Goal: Task Accomplishment & Management: Complete application form

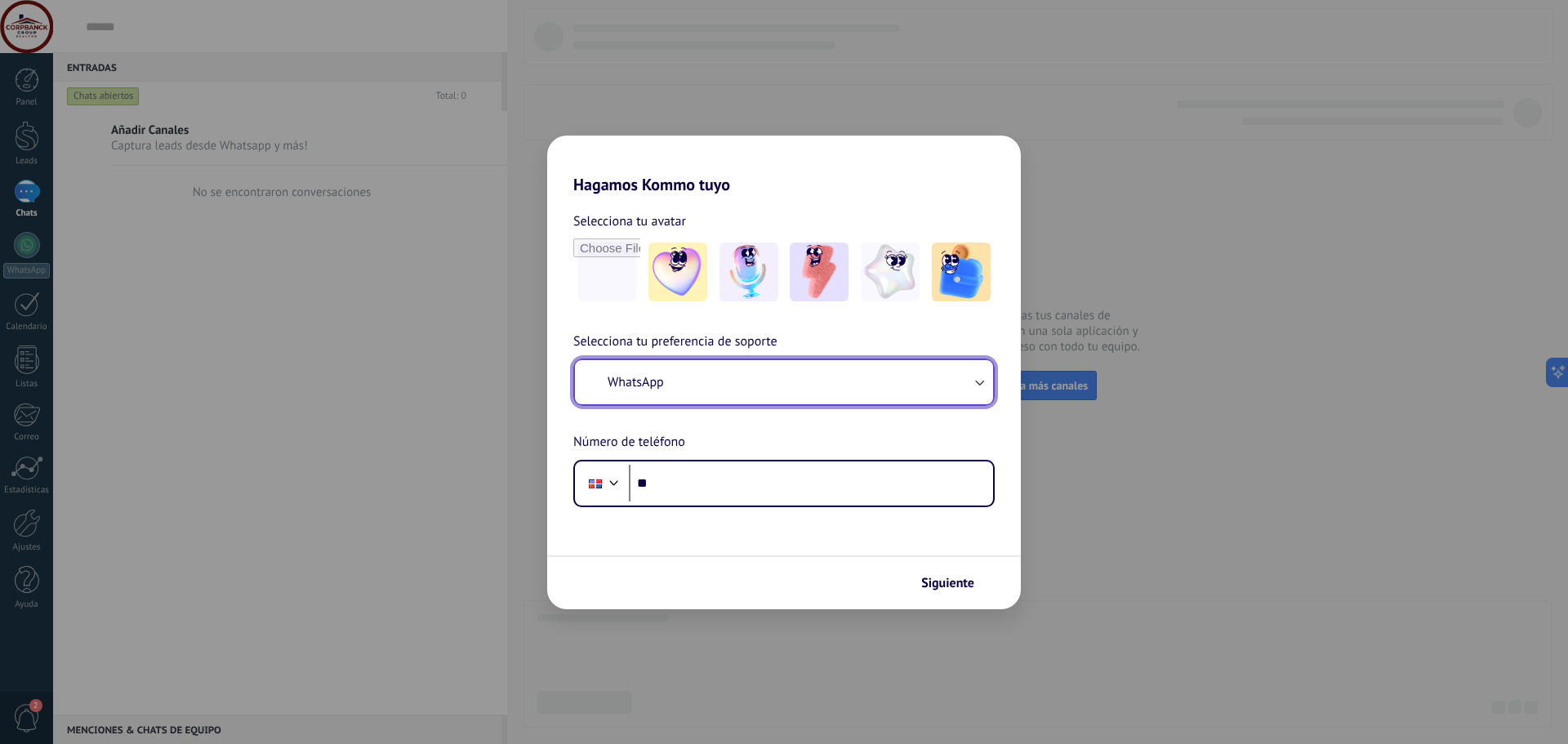
click at [835, 382] on button "WhatsApp" at bounding box center [784, 383] width 419 height 45
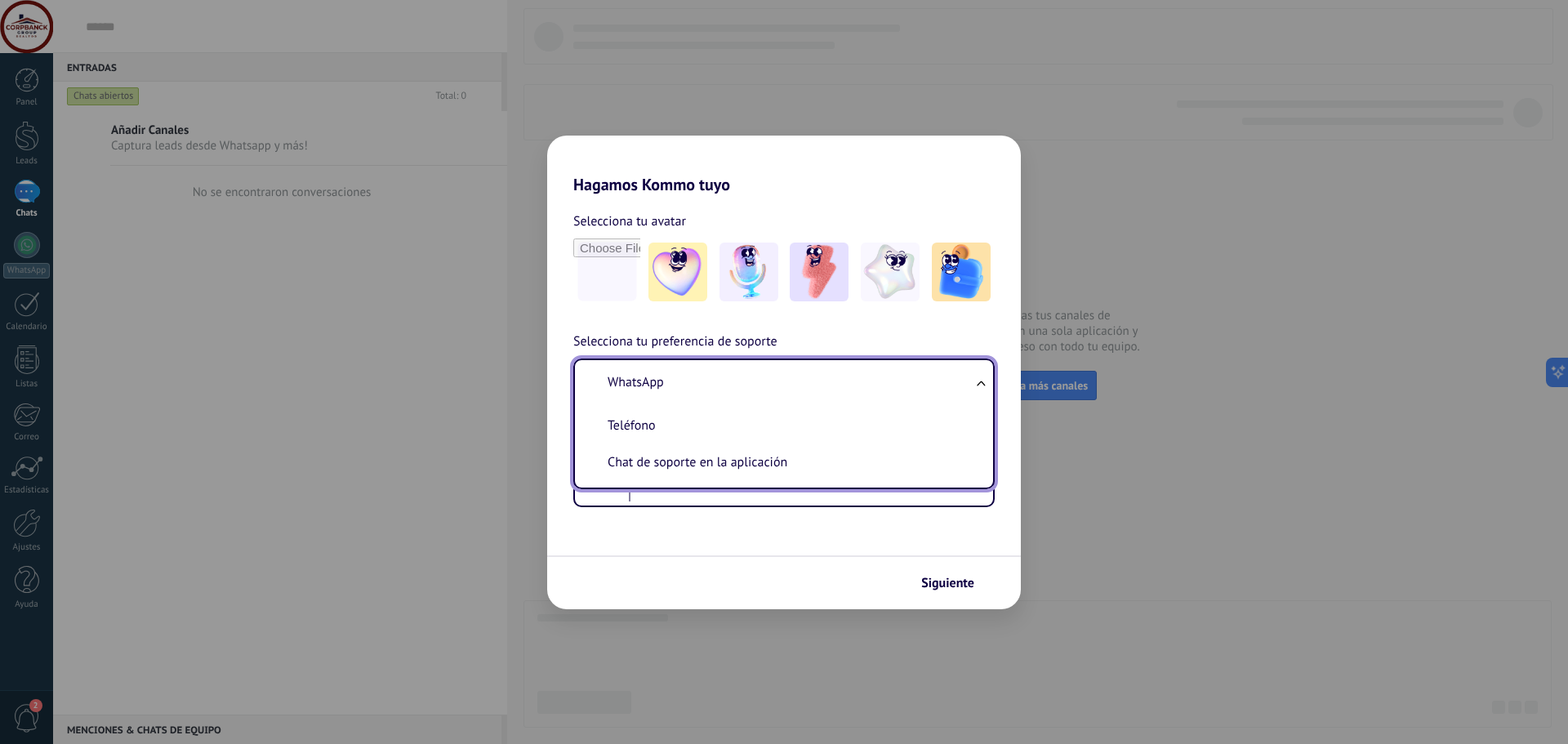
click at [705, 384] on li "WhatsApp" at bounding box center [781, 383] width 399 height 37
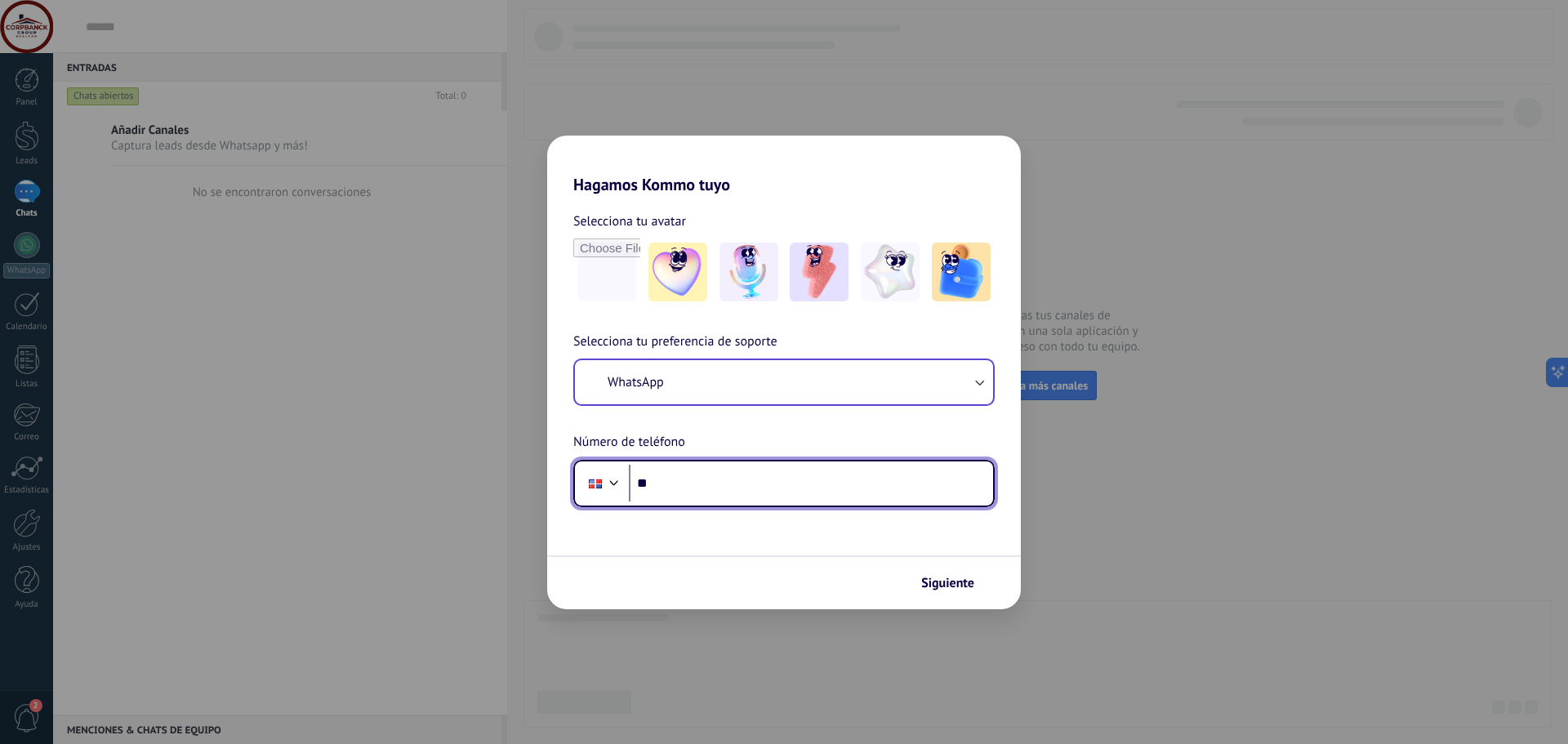
click at [671, 484] on input "**" at bounding box center [811, 484] width 365 height 38
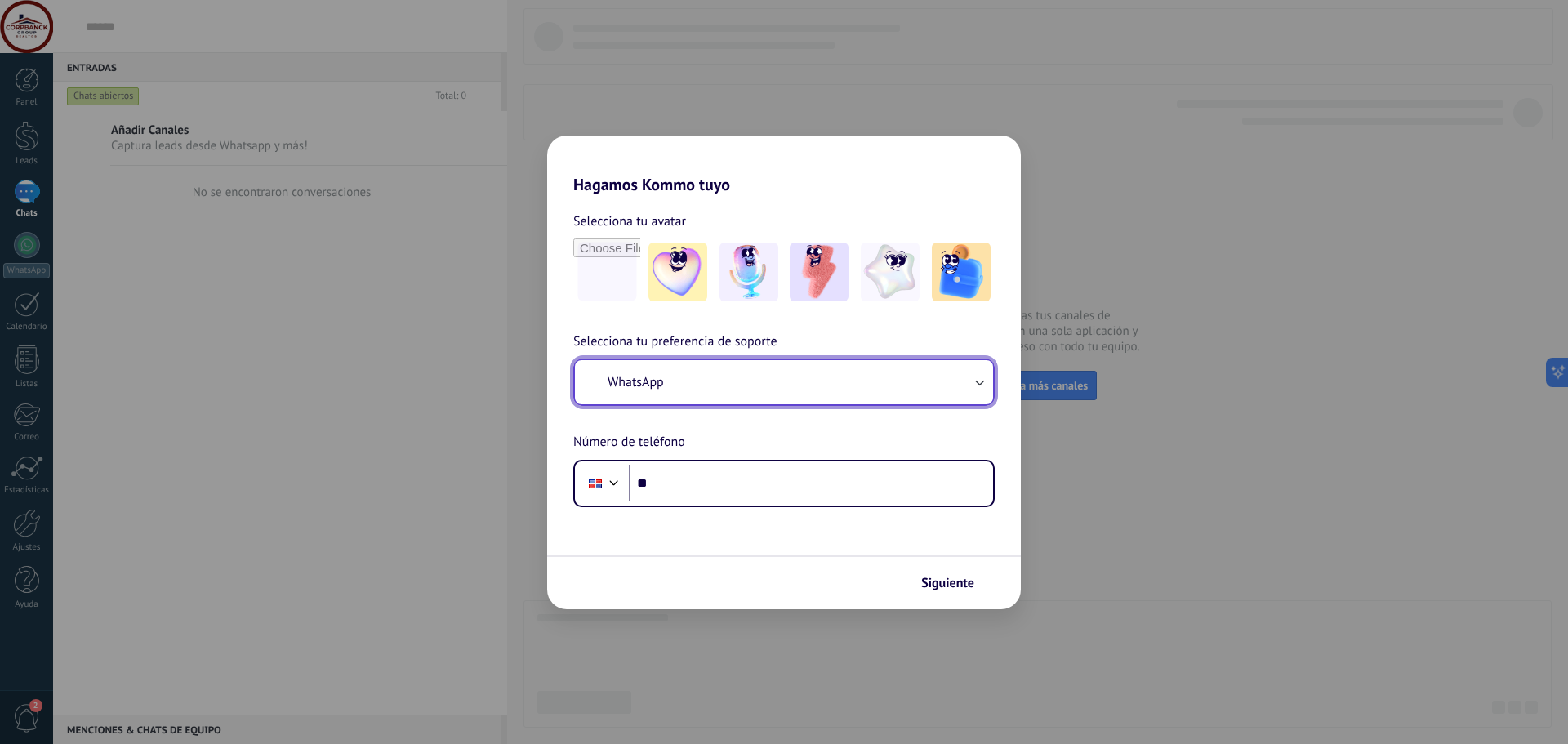
click at [664, 378] on span "WhatsApp" at bounding box center [636, 382] width 56 height 16
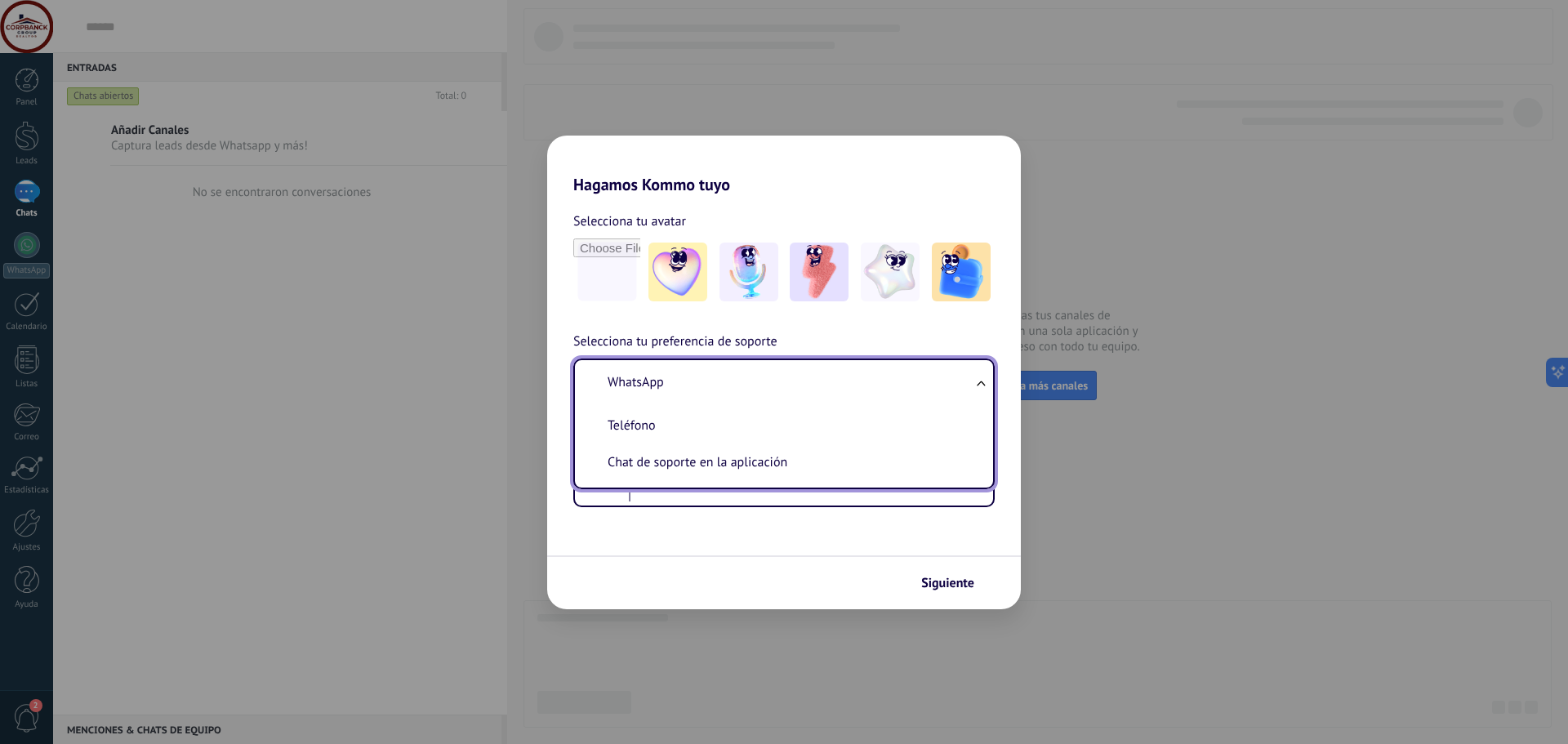
click at [655, 385] on span "WhatsApp" at bounding box center [636, 382] width 56 height 16
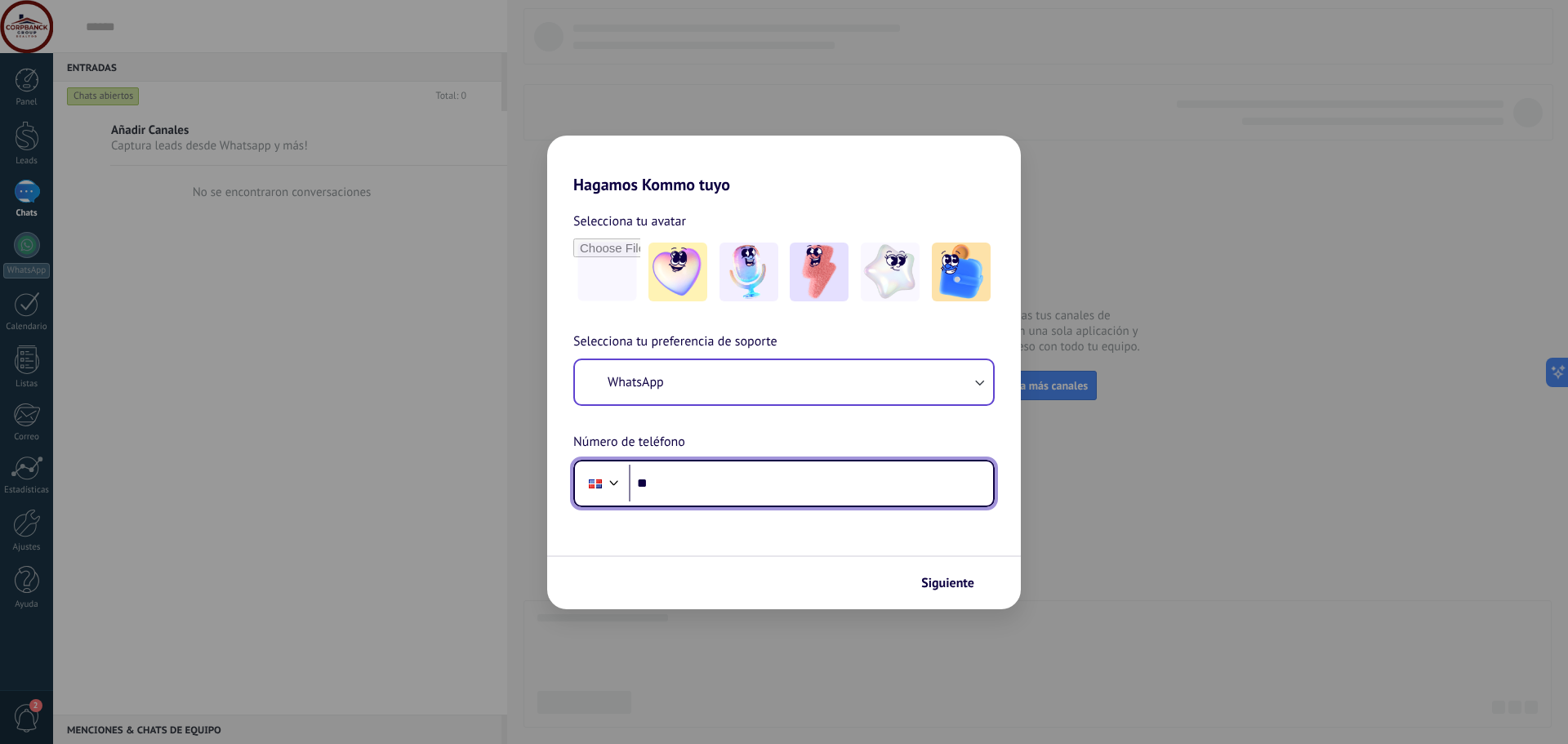
click at [681, 486] on input "**" at bounding box center [811, 484] width 365 height 38
type input "**"
click at [613, 479] on div at bounding box center [614, 481] width 20 height 20
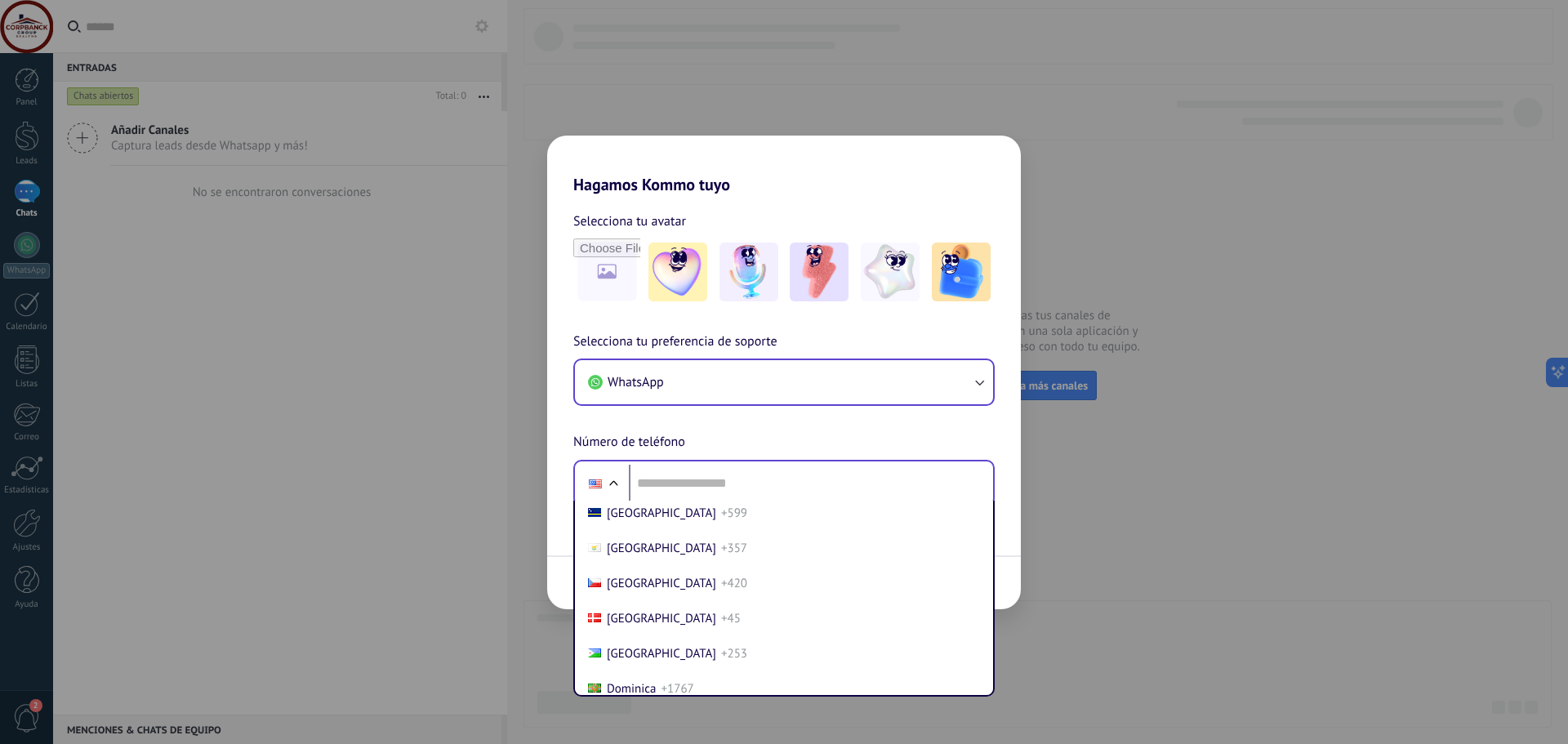
scroll to position [1839, 0]
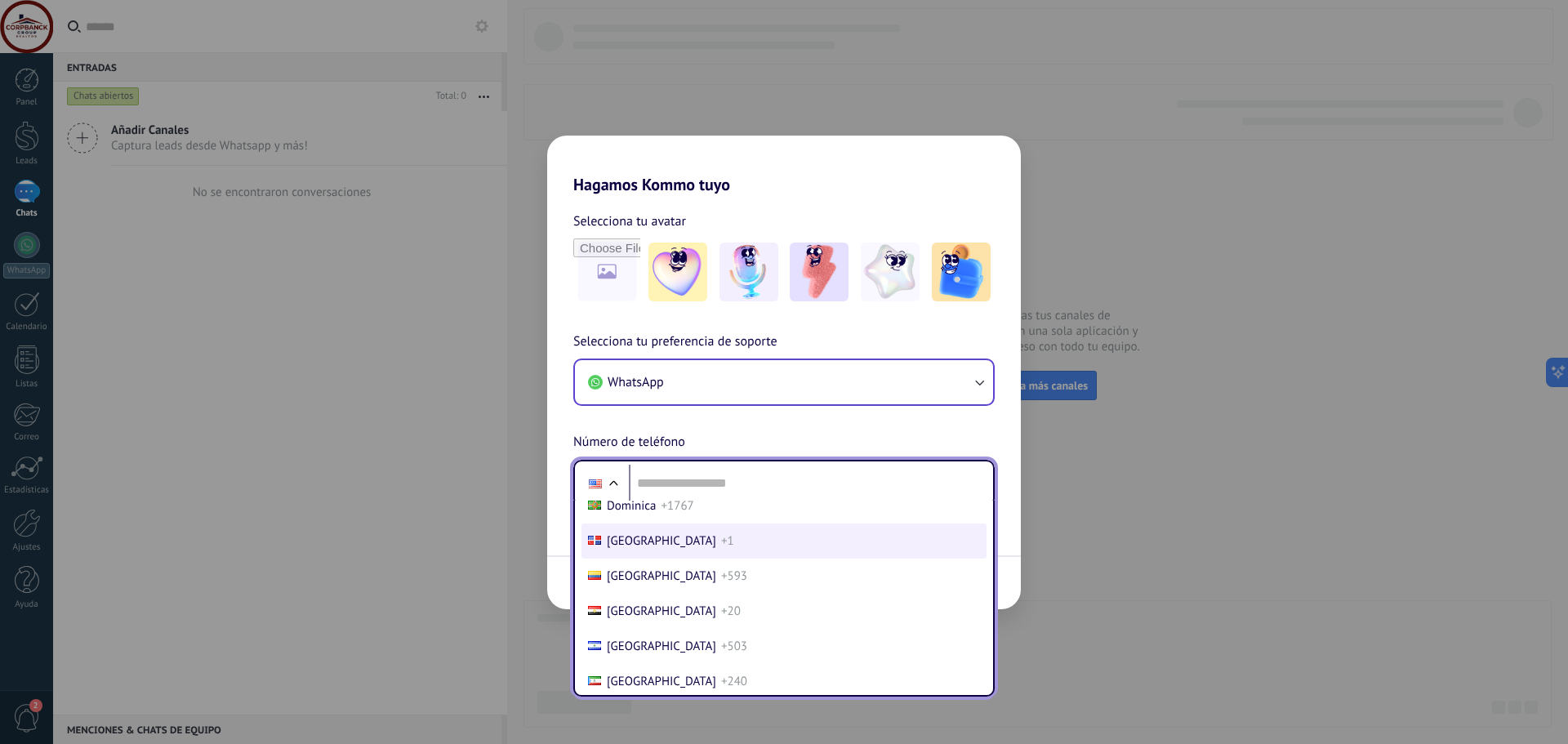
click at [669, 541] on span "[GEOGRAPHIC_DATA]" at bounding box center [662, 541] width 110 height 15
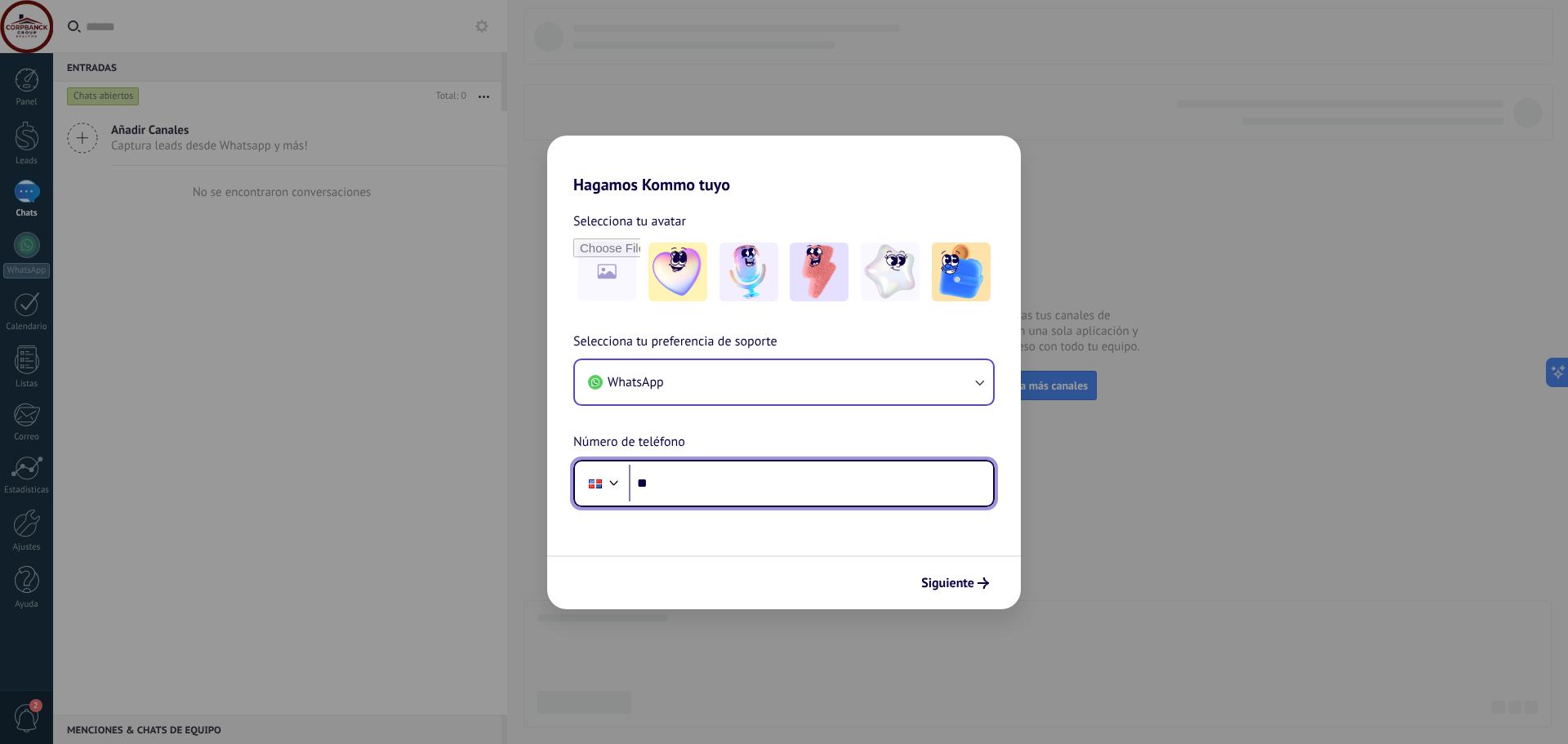
click at [671, 477] on input "**" at bounding box center [811, 484] width 365 height 38
type input "**"
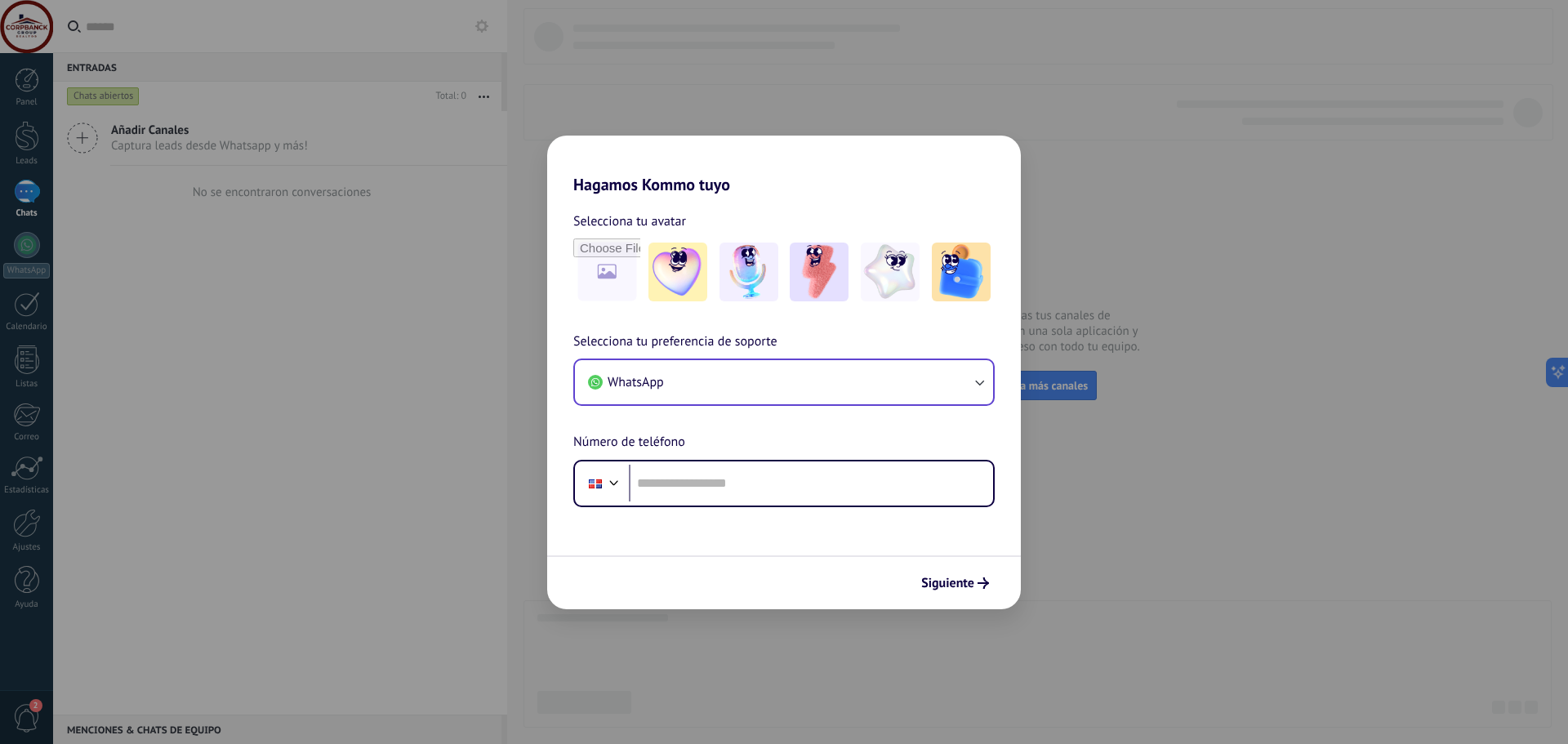
click at [605, 492] on div at bounding box center [596, 484] width 31 height 34
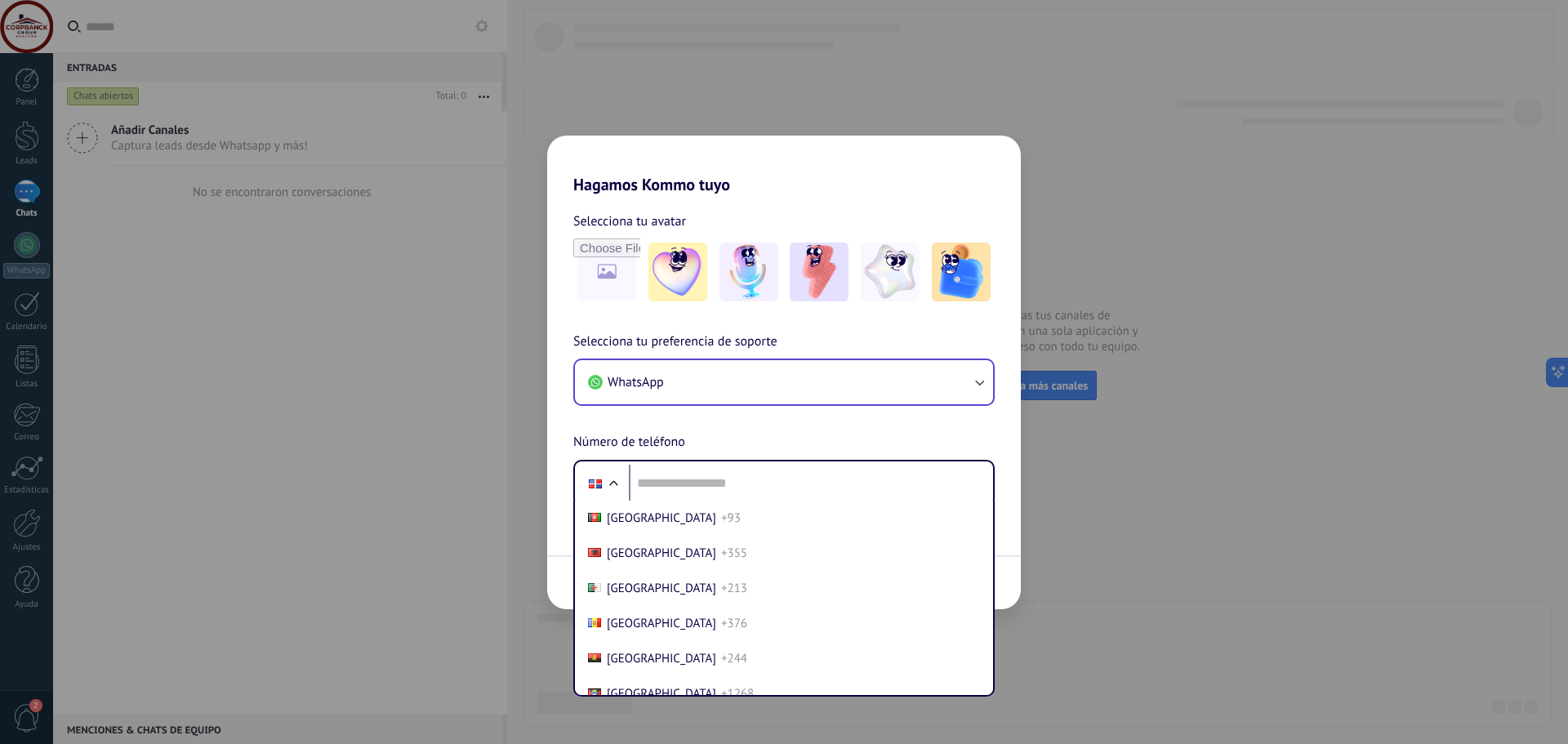
scroll to position [1701, 0]
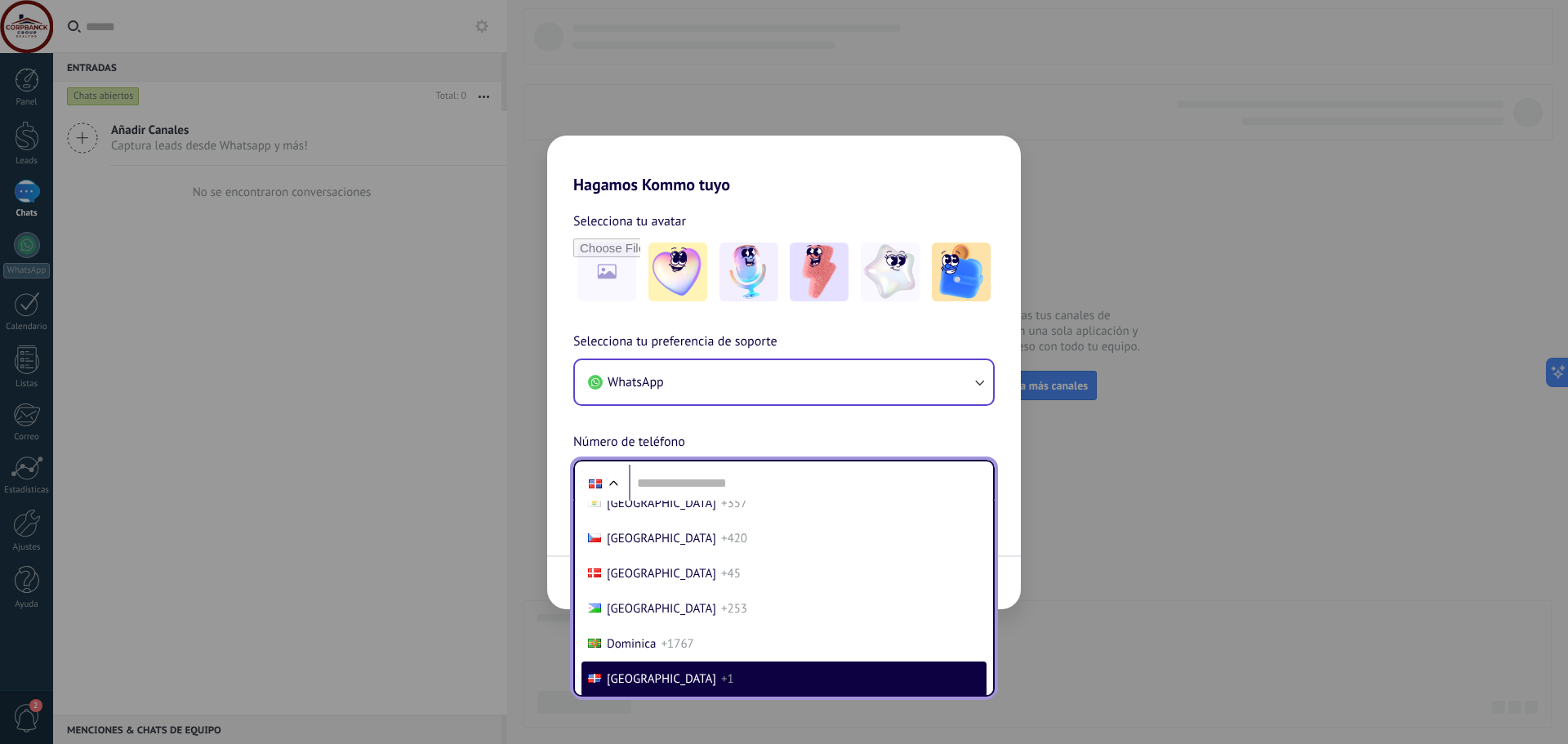
click at [653, 674] on span "[GEOGRAPHIC_DATA]" at bounding box center [662, 679] width 110 height 15
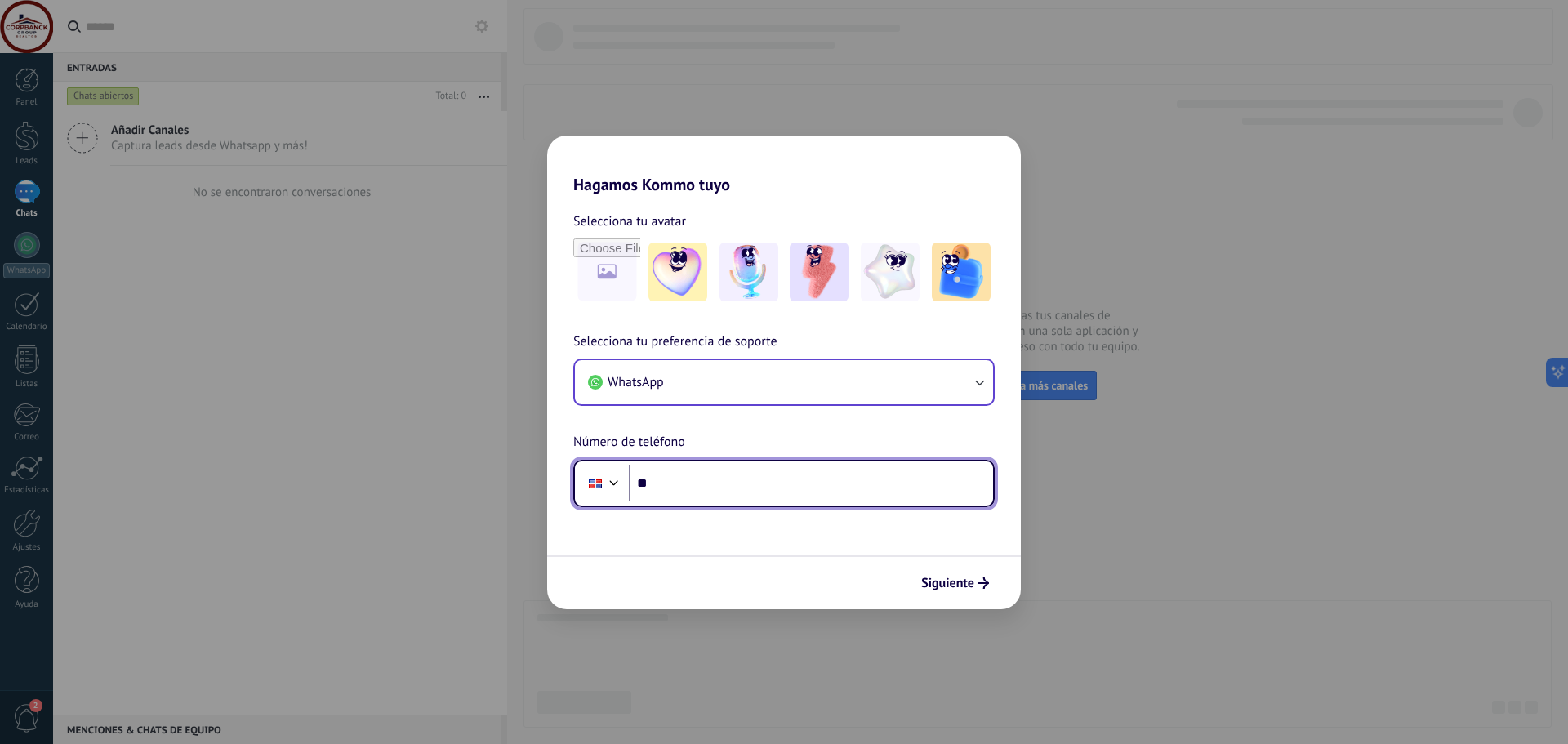
click at [679, 479] on input "**" at bounding box center [811, 484] width 365 height 38
type input "**"
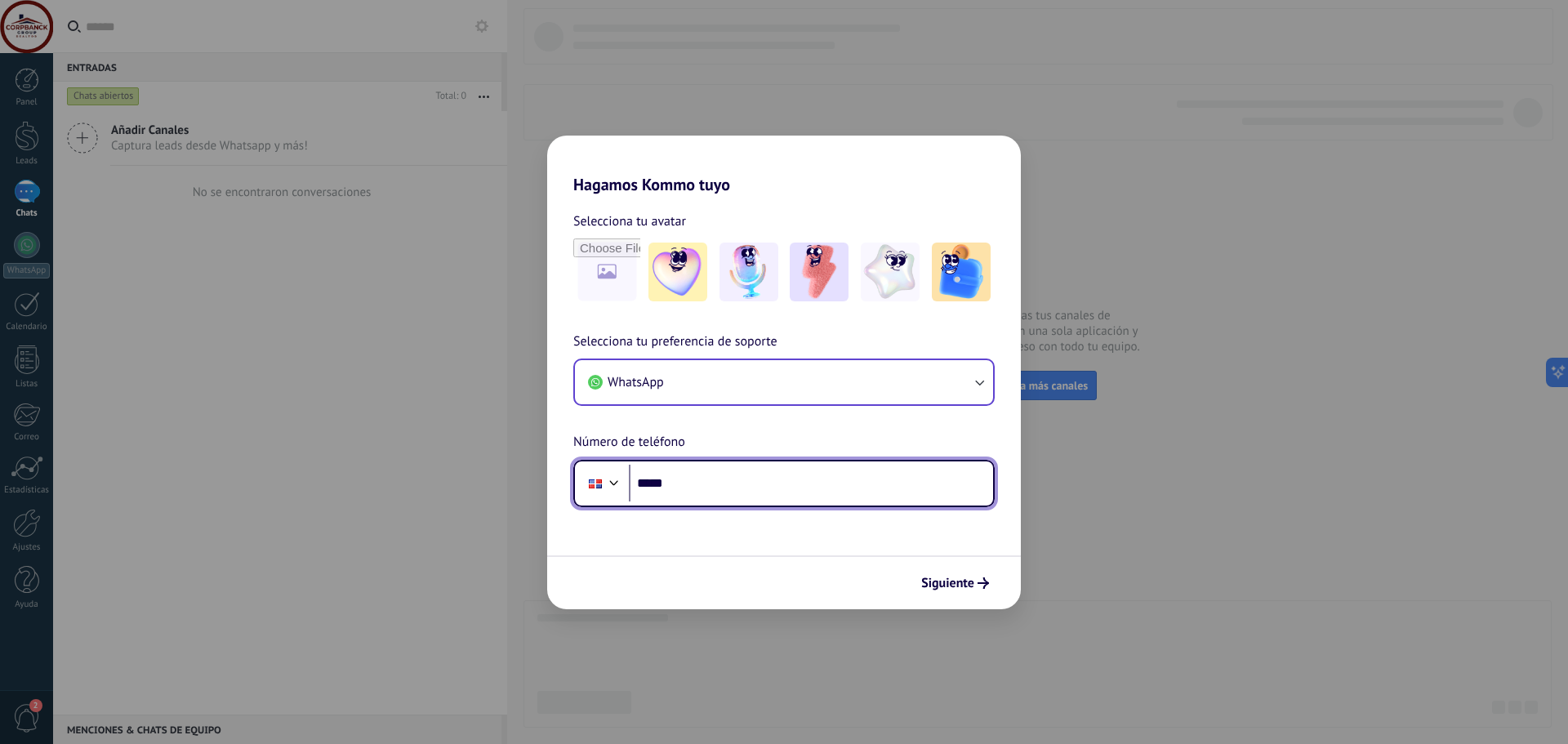
type input "*****"
click at [1513, 447] on div "Hagamos Kommo tuyo Selecciona tu avatar Selecciona tu preferencia de soporte Wh…" at bounding box center [784, 372] width 1568 height 744
drag, startPoint x: 1085, startPoint y: 606, endPoint x: 710, endPoint y: 549, distance: 379.3
click at [1070, 597] on div "Hagamos Kommo tuyo Selecciona tu avatar Selecciona tu preferencia de soporte Wh…" at bounding box center [784, 372] width 1568 height 744
click at [726, 483] on input "*****" at bounding box center [811, 484] width 365 height 38
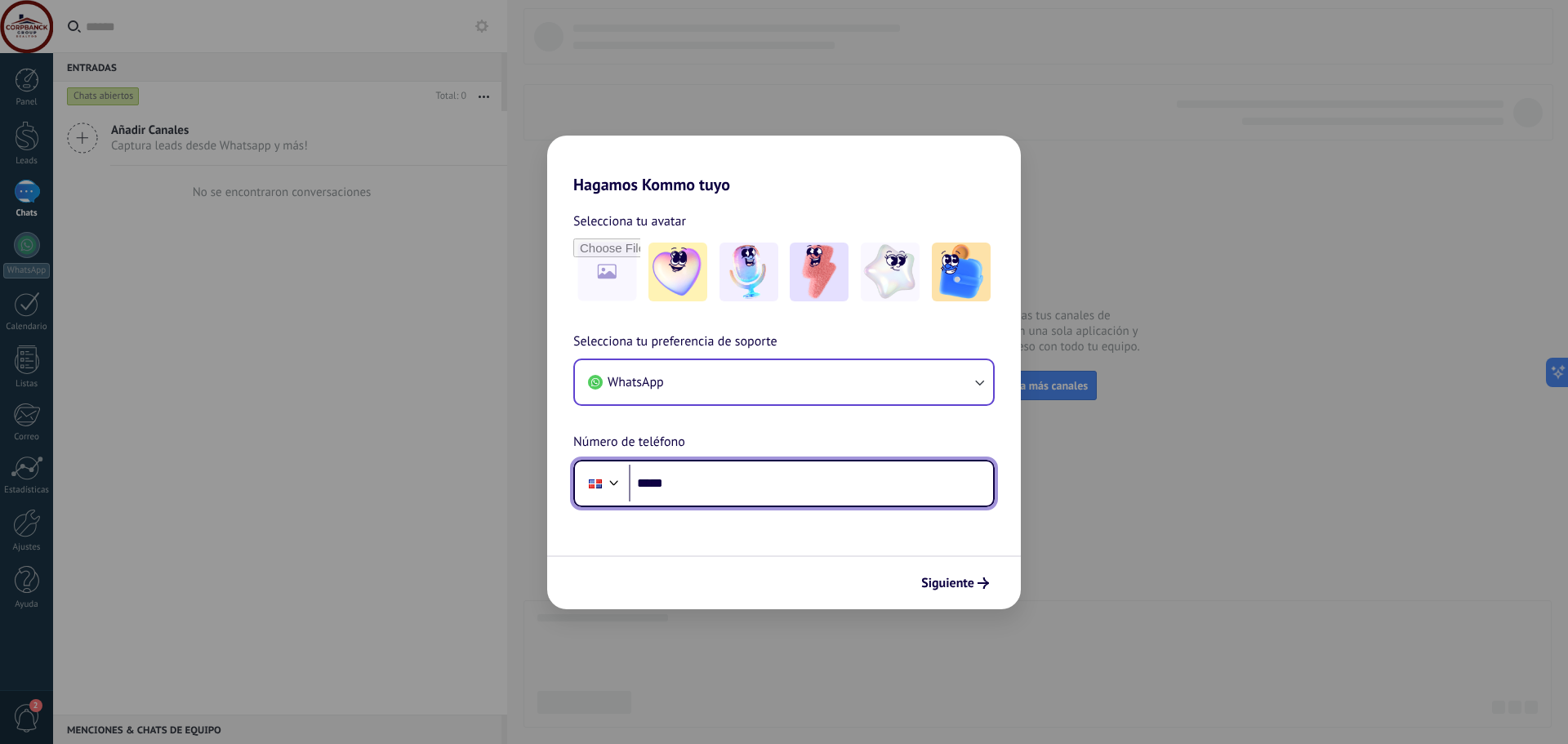
drag, startPoint x: 739, startPoint y: 482, endPoint x: 468, endPoint y: 419, distance: 278.2
click at [472, 422] on div "Hagamos Kommo tuyo Selecciona tu avatar Selecciona tu preferencia de soporte Wh…" at bounding box center [784, 372] width 1568 height 744
drag, startPoint x: 790, startPoint y: 484, endPoint x: 466, endPoint y: 437, distance: 327.4
click at [466, 437] on div "**********" at bounding box center [784, 372] width 1568 height 744
type input "**"
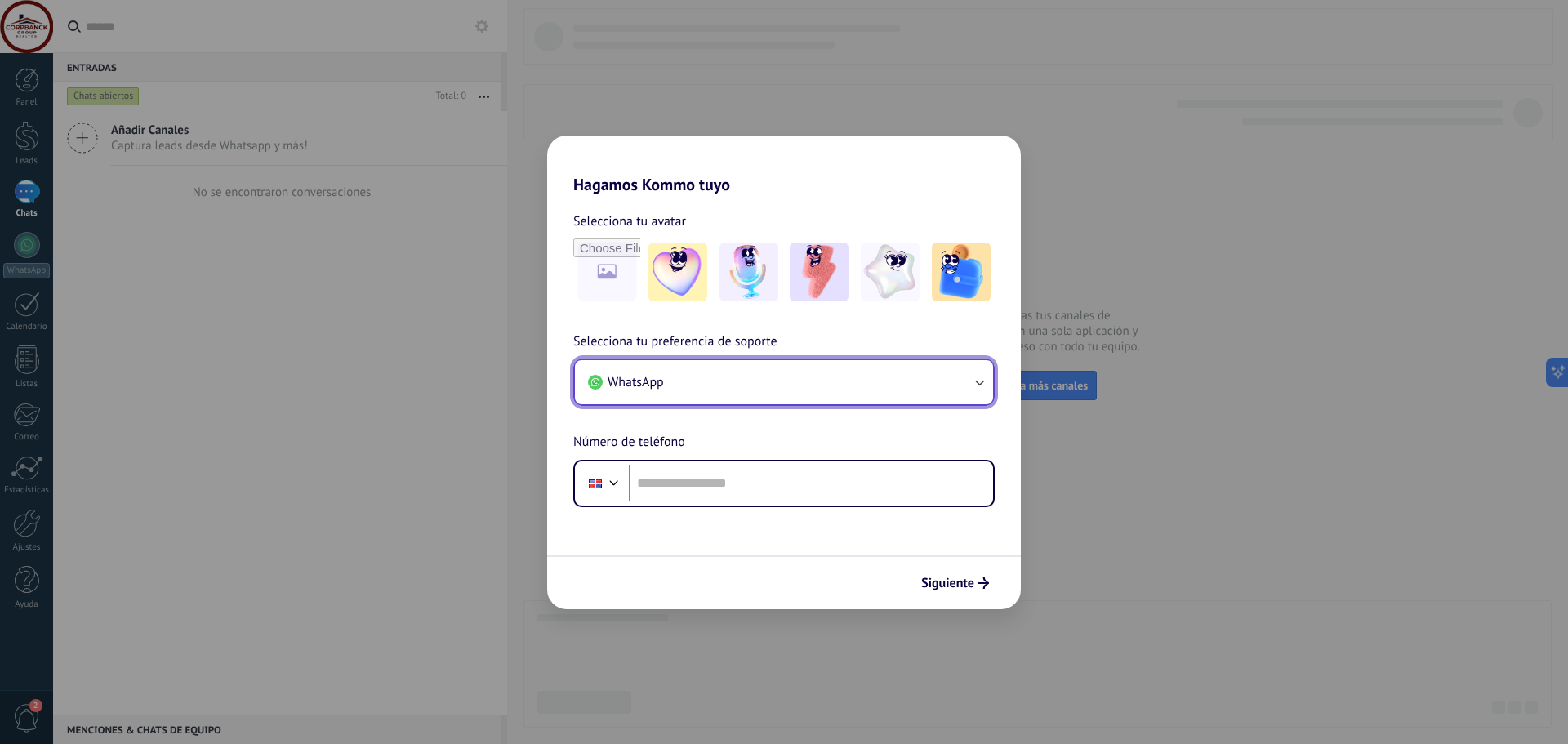
click at [650, 391] on button "WhatsApp" at bounding box center [784, 383] width 419 height 45
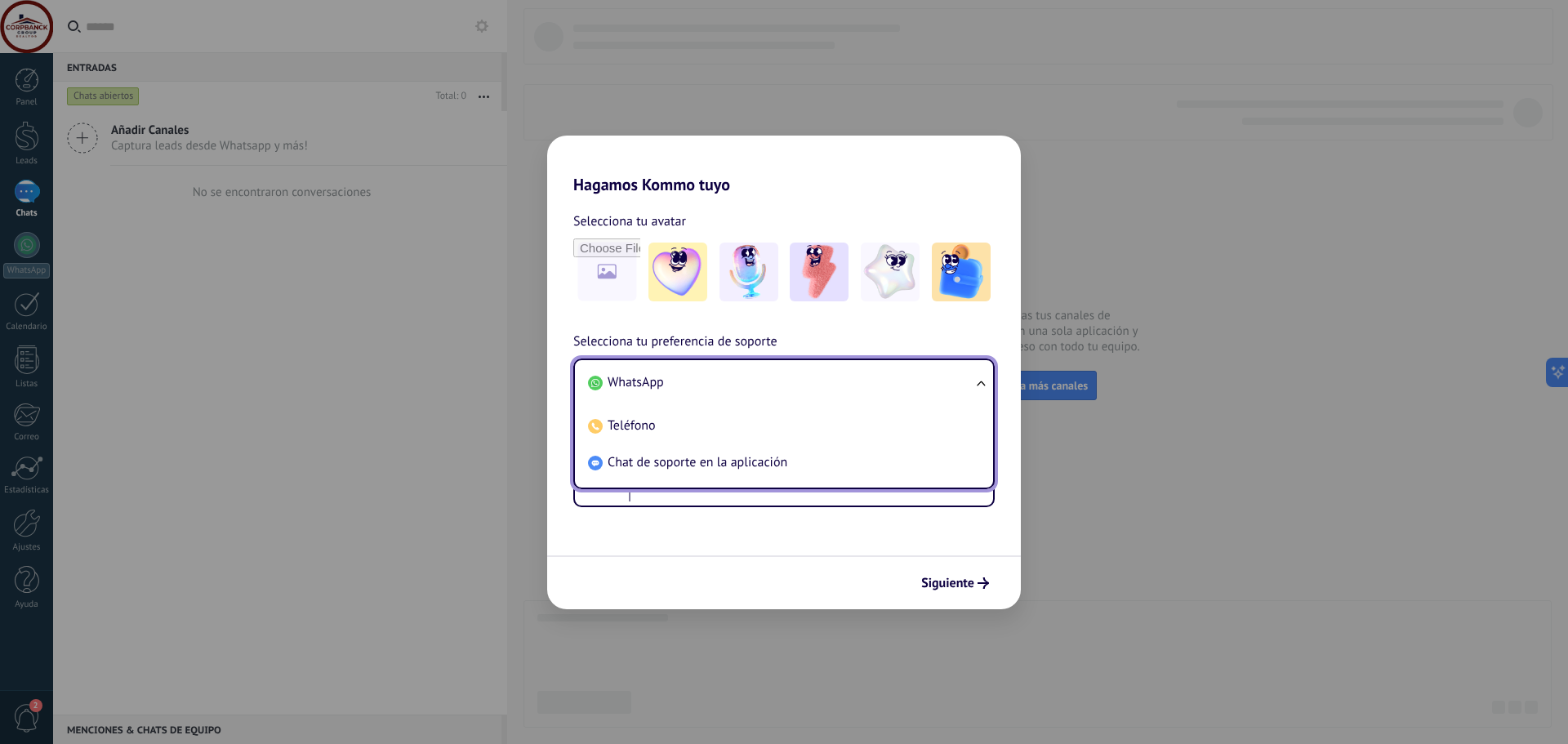
click at [656, 377] on span "WhatsApp" at bounding box center [636, 382] width 56 height 16
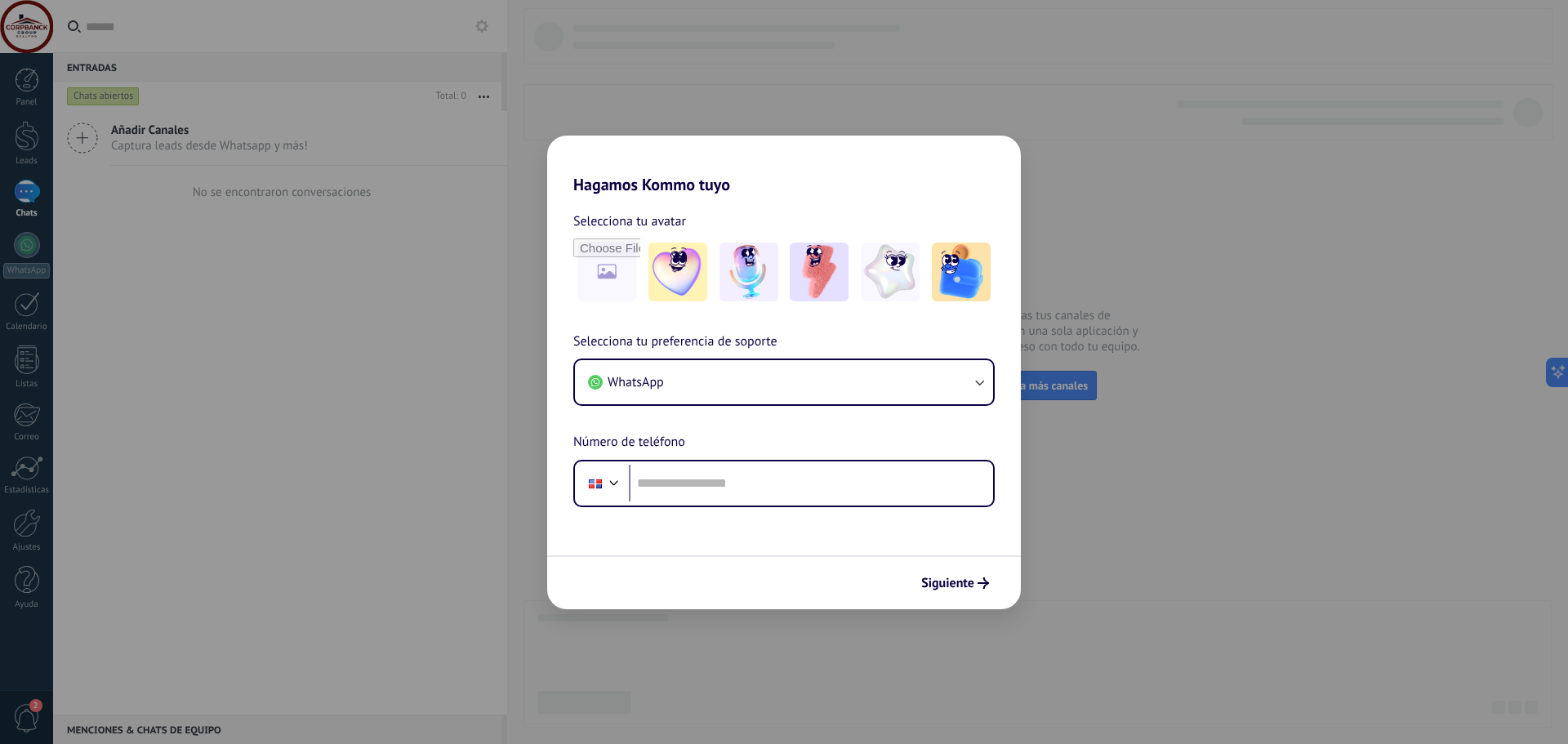
click at [595, 485] on div at bounding box center [595, 484] width 13 height 9
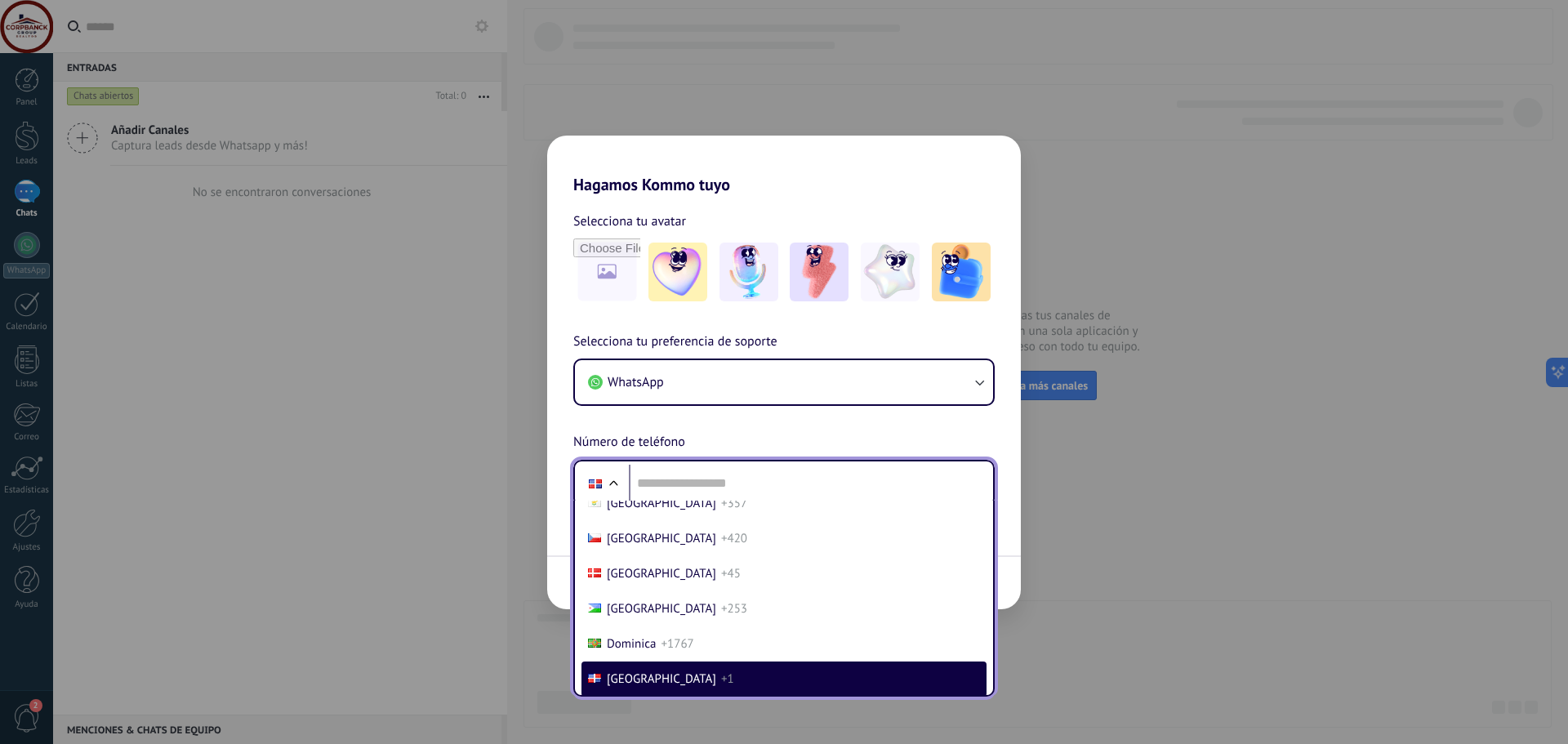
click at [686, 677] on span "[GEOGRAPHIC_DATA]" at bounding box center [662, 679] width 110 height 15
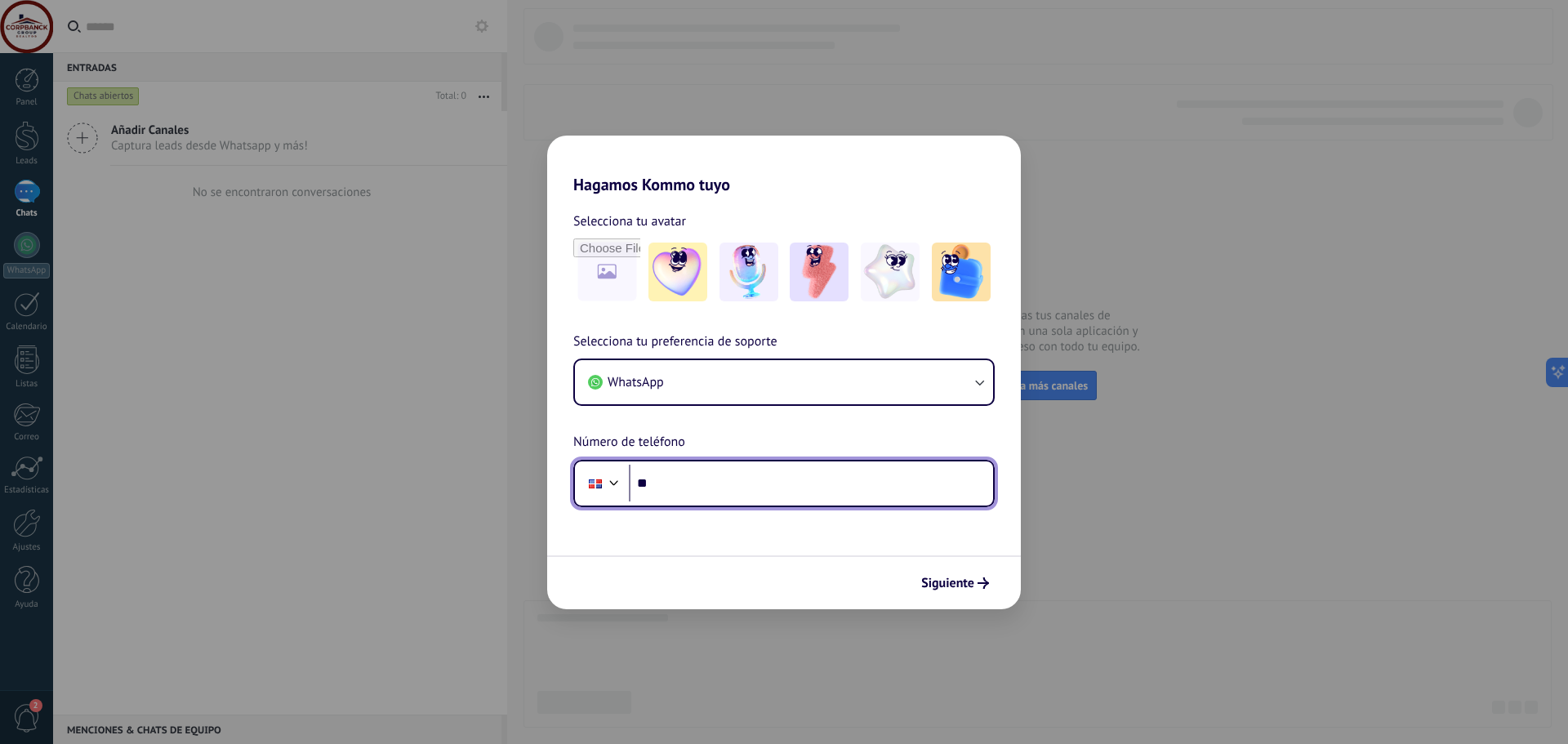
click at [711, 488] on input "**" at bounding box center [811, 484] width 365 height 38
type input "**********"
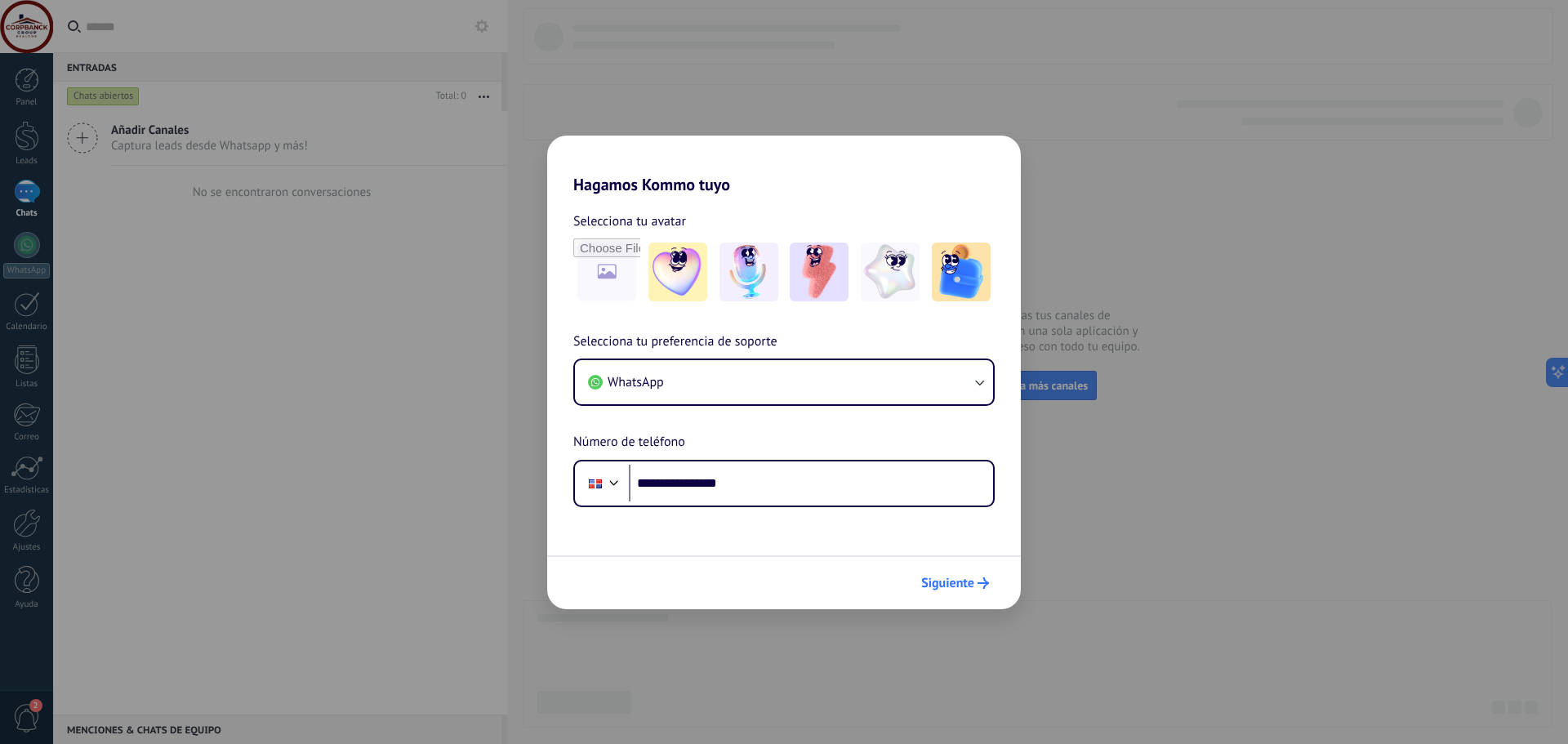
click at [975, 576] on button "Siguiente" at bounding box center [955, 583] width 82 height 27
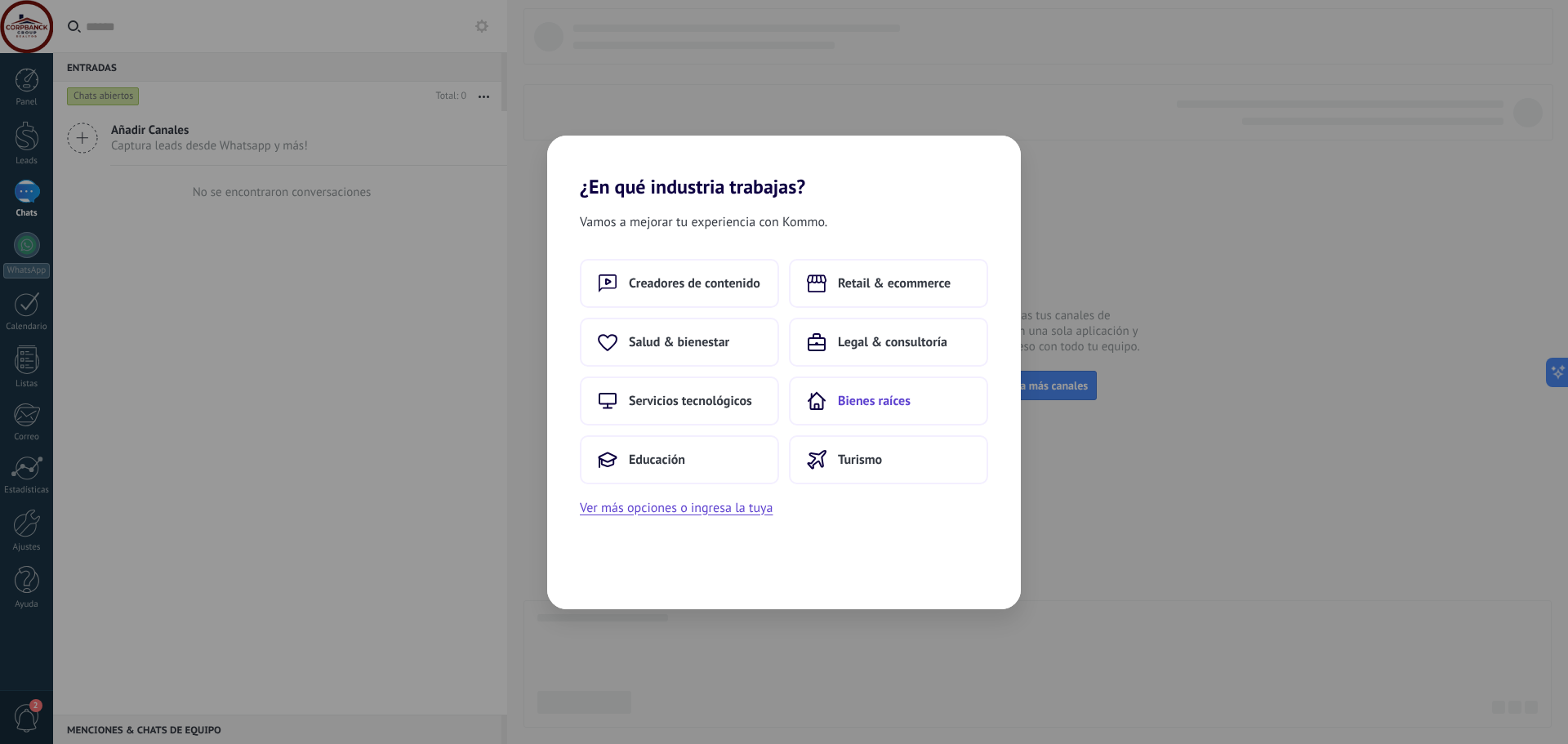
click at [856, 402] on span "Bienes raíces" at bounding box center [874, 401] width 73 height 16
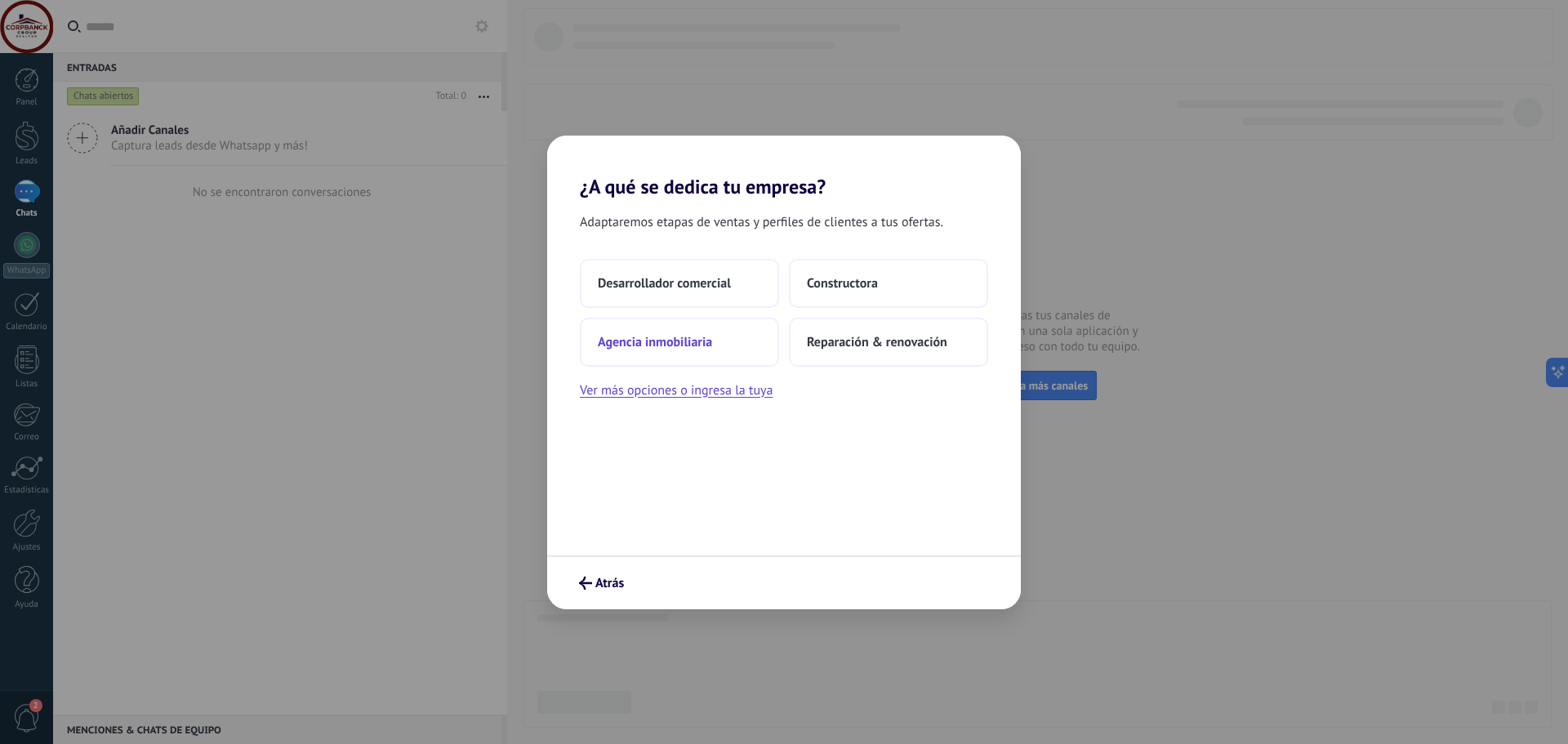
click at [677, 348] on span "Agencia inmobiliaria" at bounding box center [656, 342] width 115 height 16
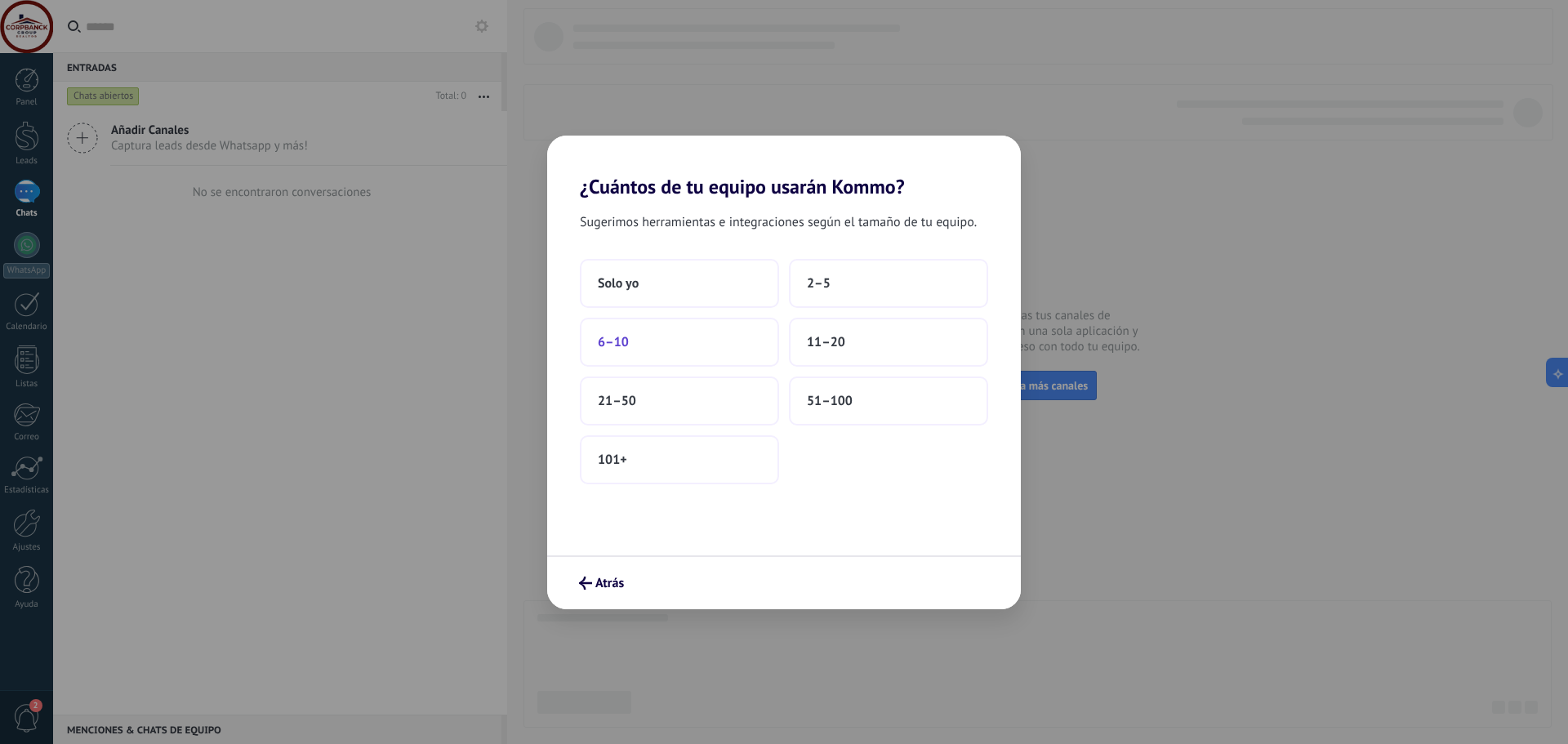
click at [655, 349] on button "6–10" at bounding box center [680, 342] width 199 height 49
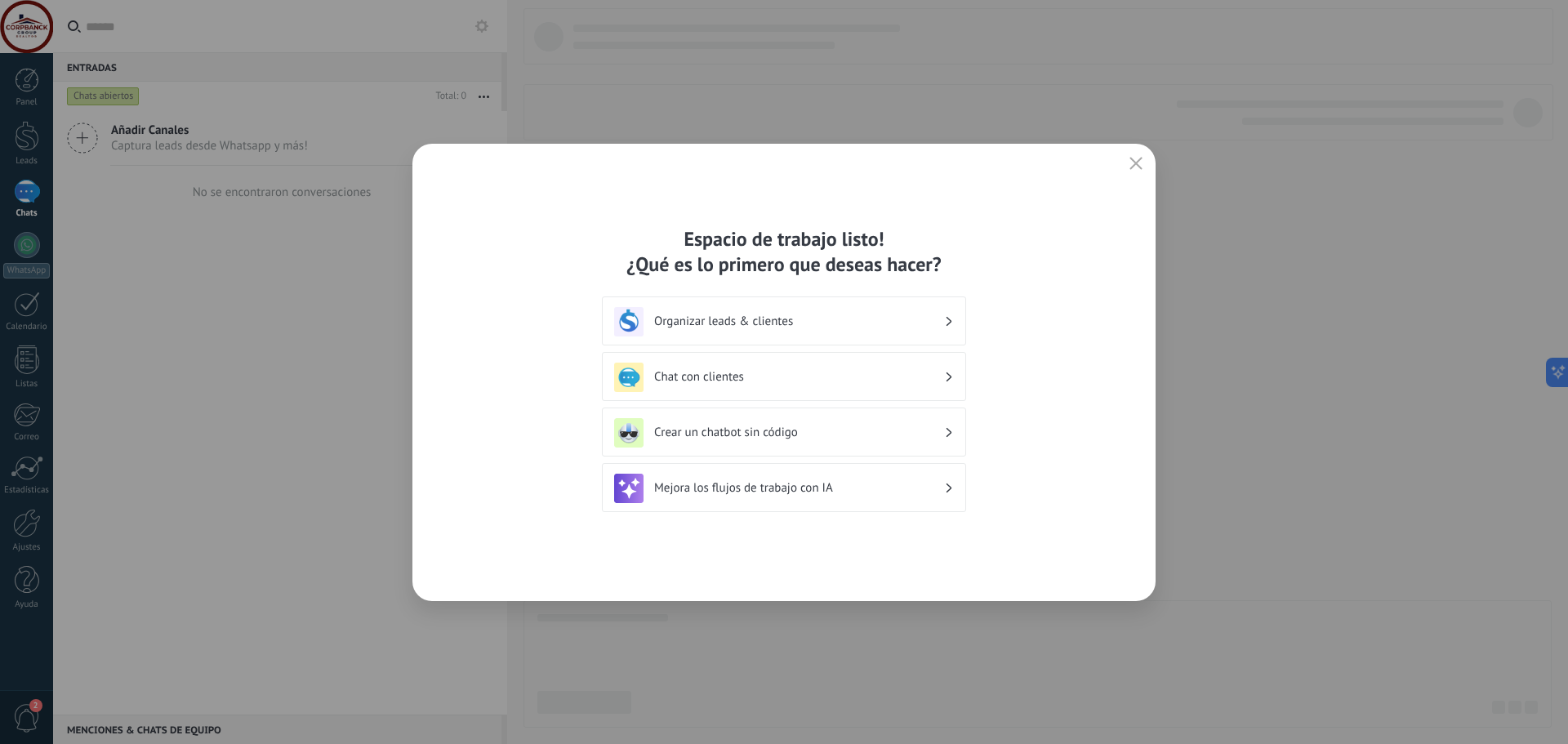
click at [826, 325] on h3 "Organizar leads & clientes" at bounding box center [799, 321] width 290 height 15
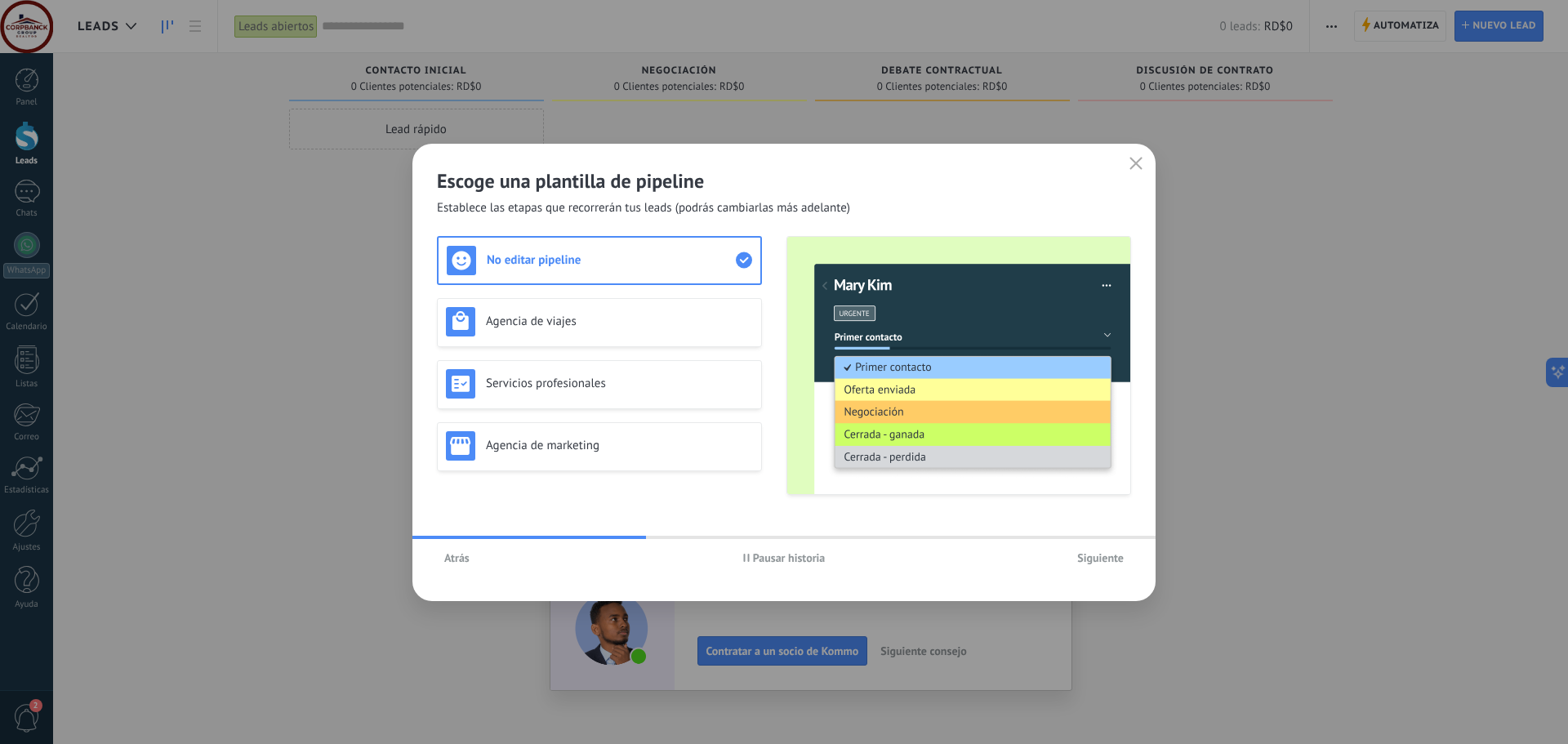
click at [466, 568] on button "Atrás" at bounding box center [457, 557] width 40 height 25
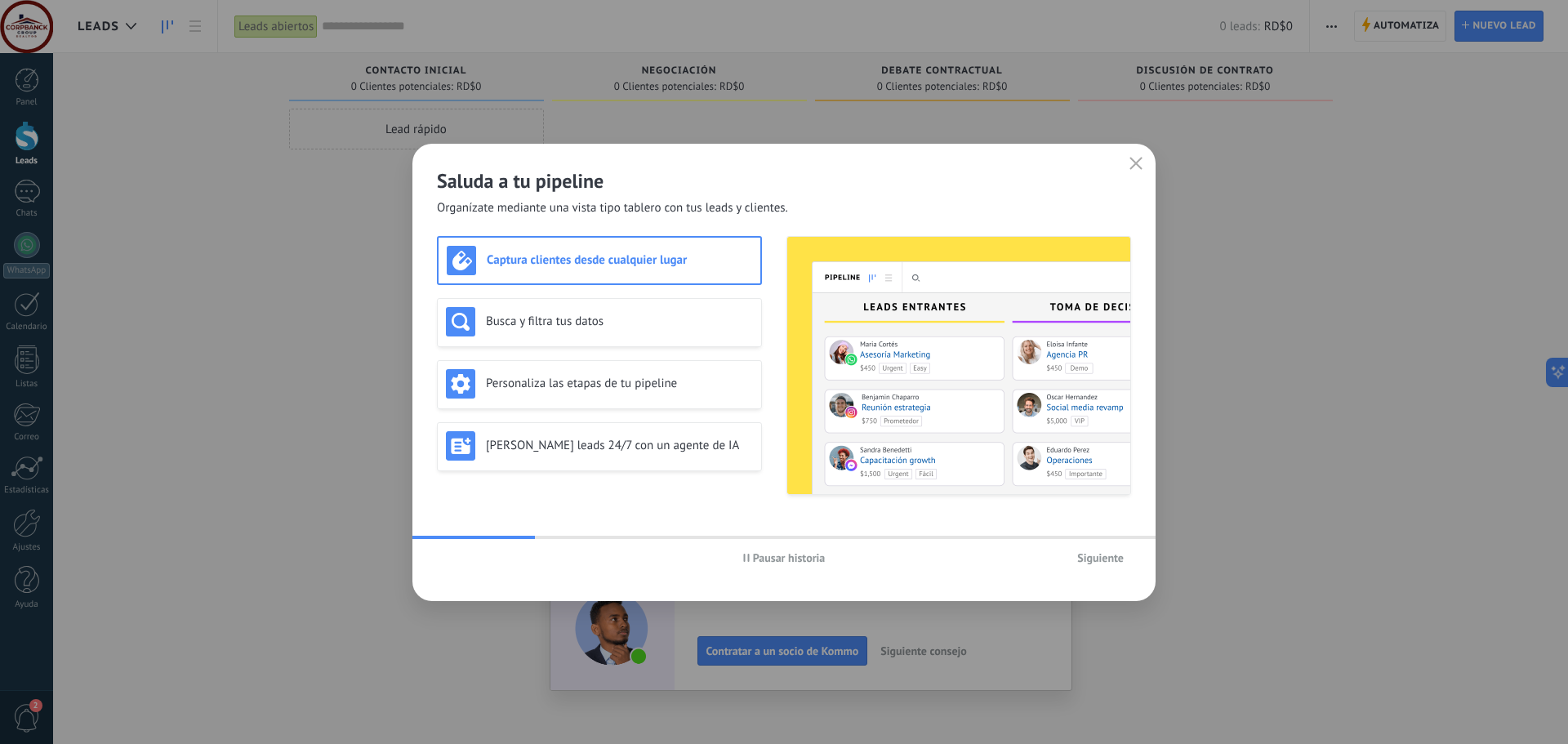
click at [745, 557] on icon "button" at bounding box center [746, 558] width 7 height 9
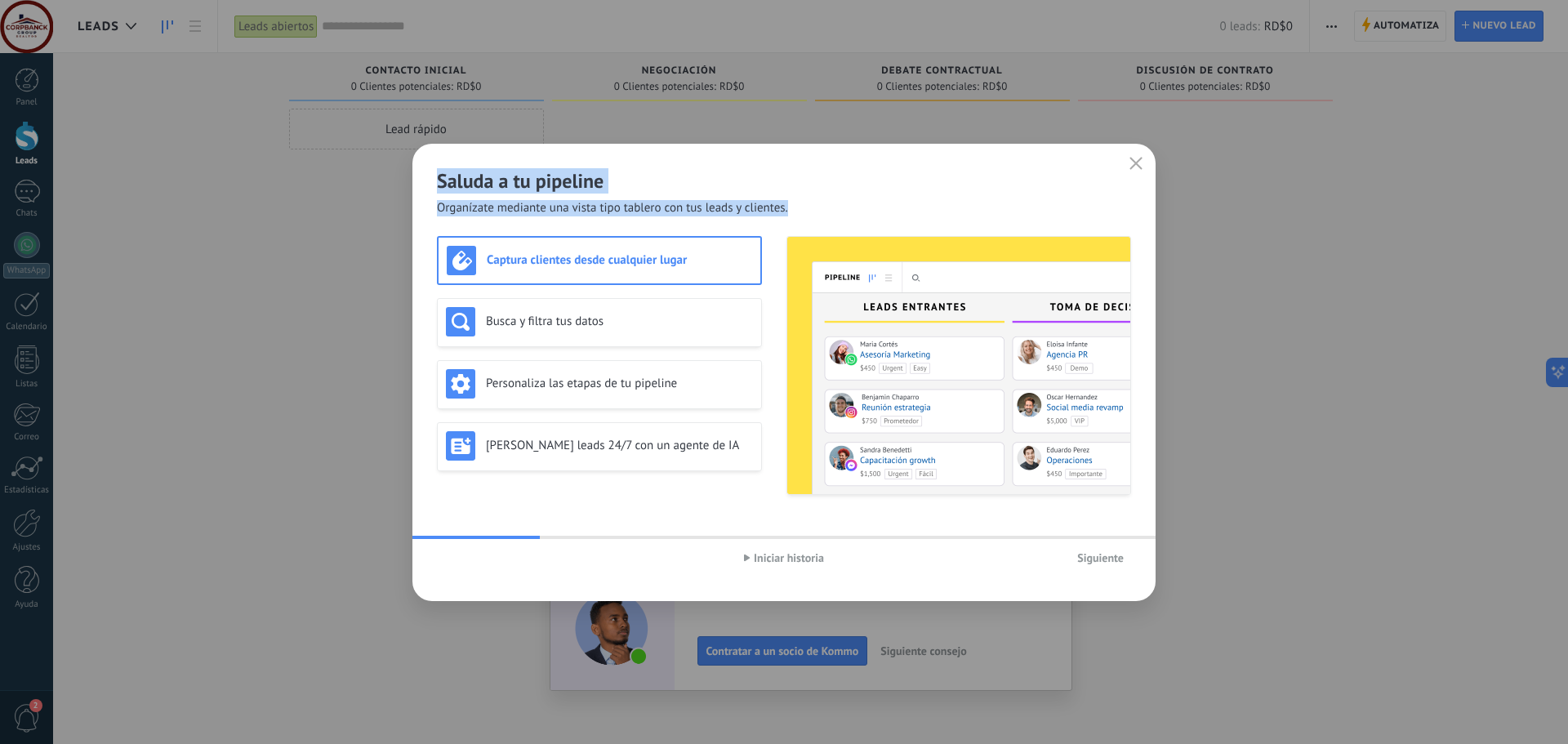
drag, startPoint x: 437, startPoint y: 176, endPoint x: 719, endPoint y: 186, distance: 282.2
click at [796, 199] on div "Saluda a tu pipeline Organízate mediante una vista tipo tablero con tus leads y…" at bounding box center [784, 180] width 743 height 73
click at [685, 187] on h2 "Saluda a tu pipeline" at bounding box center [784, 182] width 694 height 26
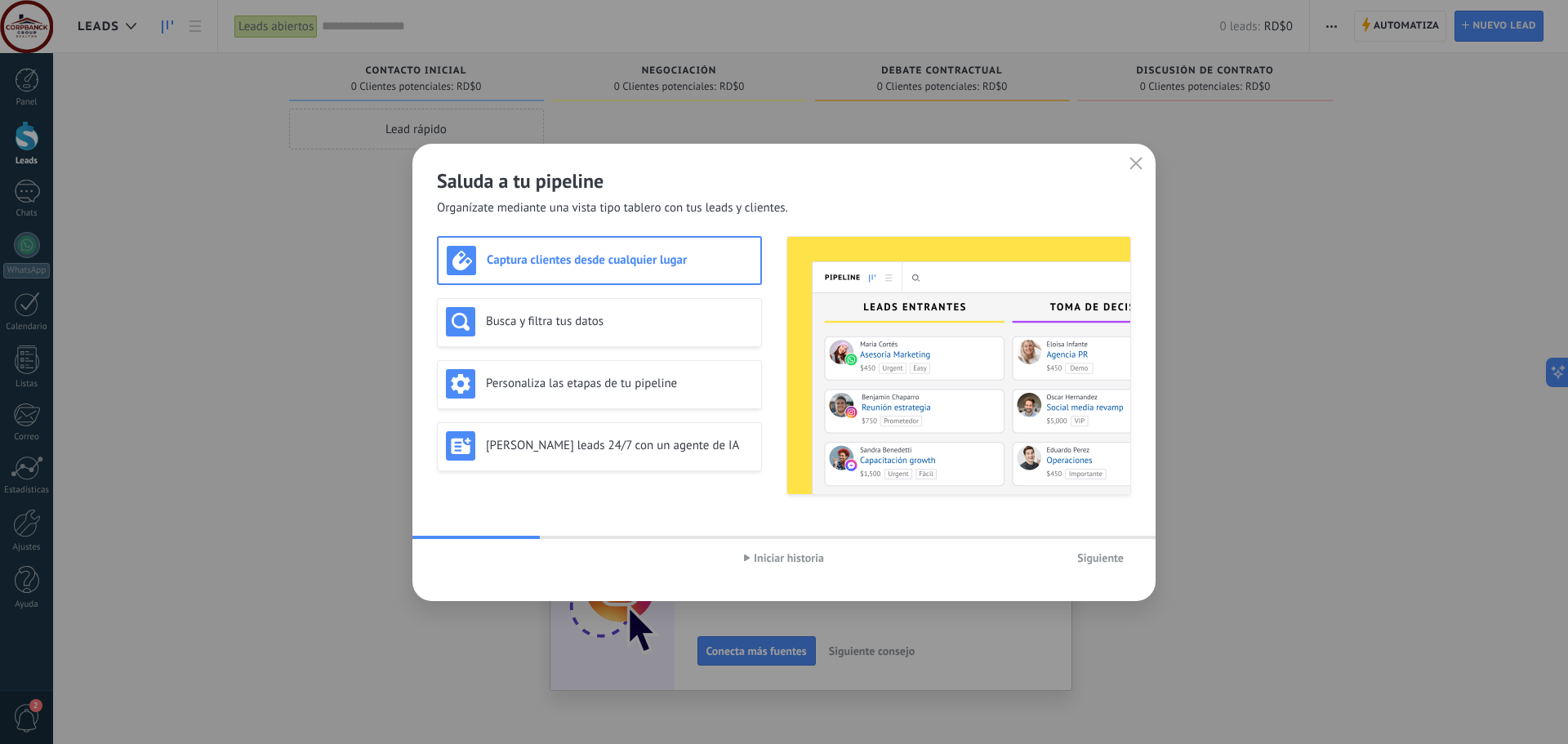
drag, startPoint x: 383, startPoint y: 563, endPoint x: 265, endPoint y: 628, distance: 134.7
click at [265, 628] on div "Saluda a tu pipeline Organízate mediante una vista tipo tablero con tus leads y…" at bounding box center [784, 372] width 1568 height 744
click at [538, 536] on div at bounding box center [476, 538] width 128 height 3
drag, startPoint x: 527, startPoint y: 536, endPoint x: 457, endPoint y: 534, distance: 70.0
click at [461, 536] on div at bounding box center [476, 538] width 128 height 3
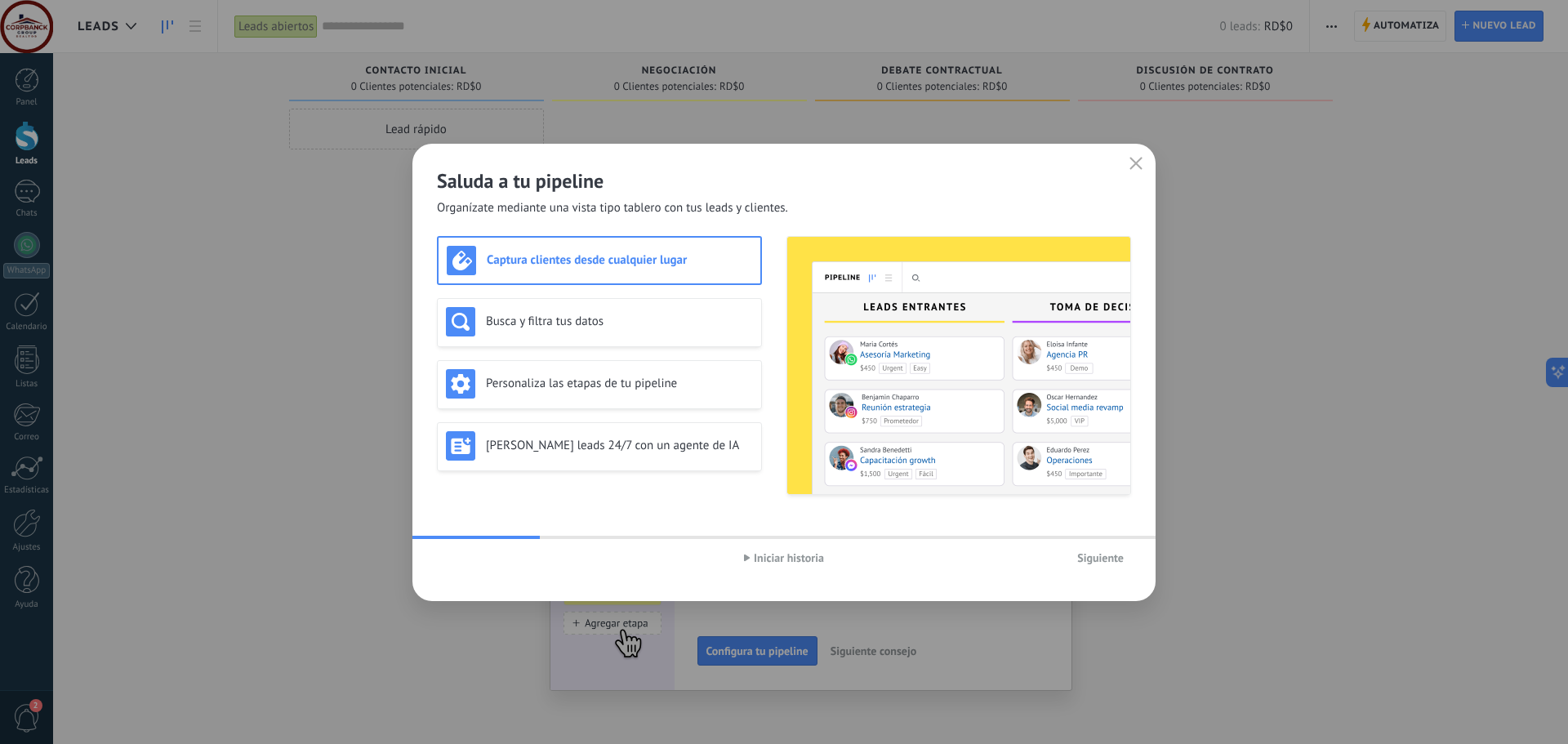
click at [790, 550] on button "Iniciar historia" at bounding box center [784, 557] width 95 height 25
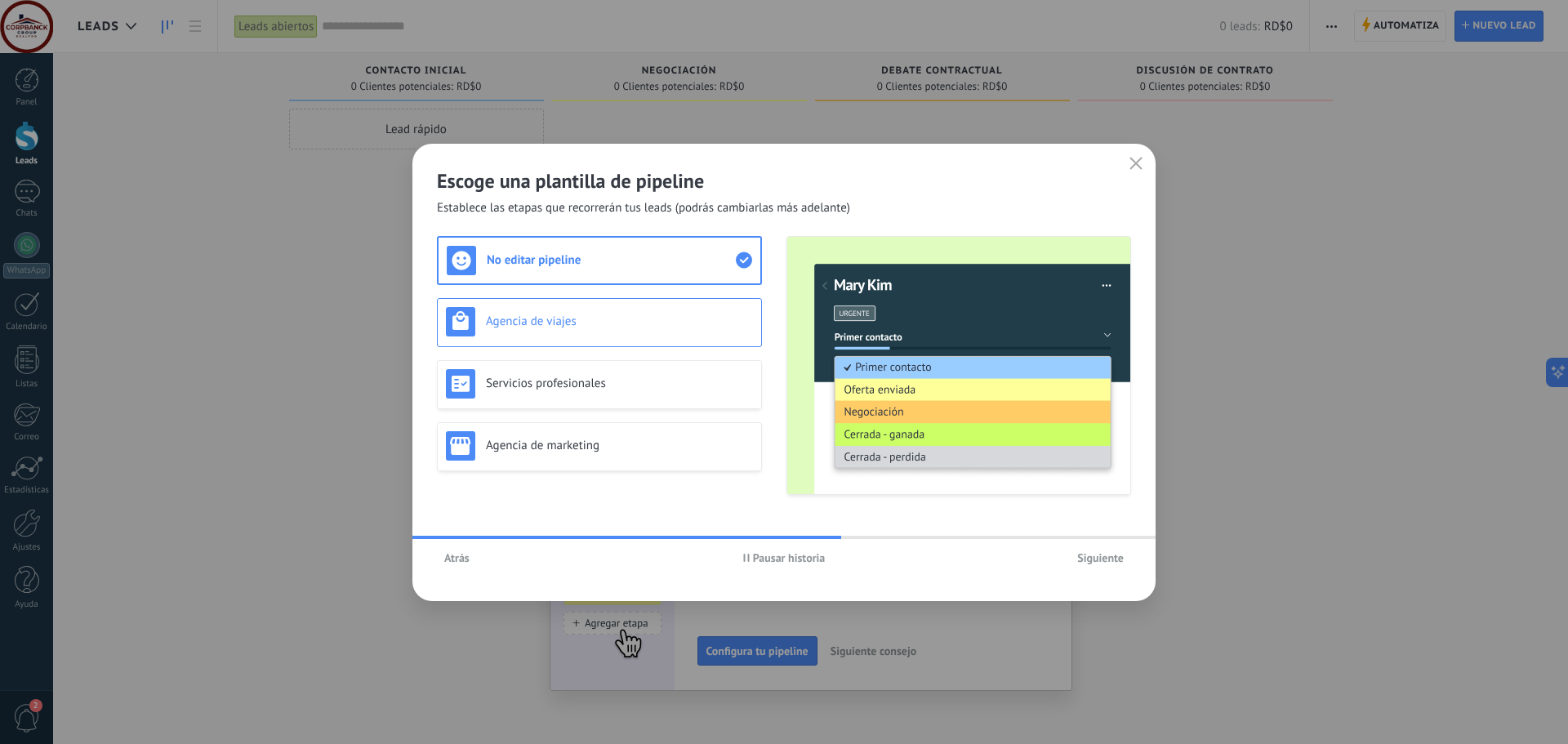
click at [546, 321] on h3 "Agencia de viajes" at bounding box center [620, 321] width 267 height 15
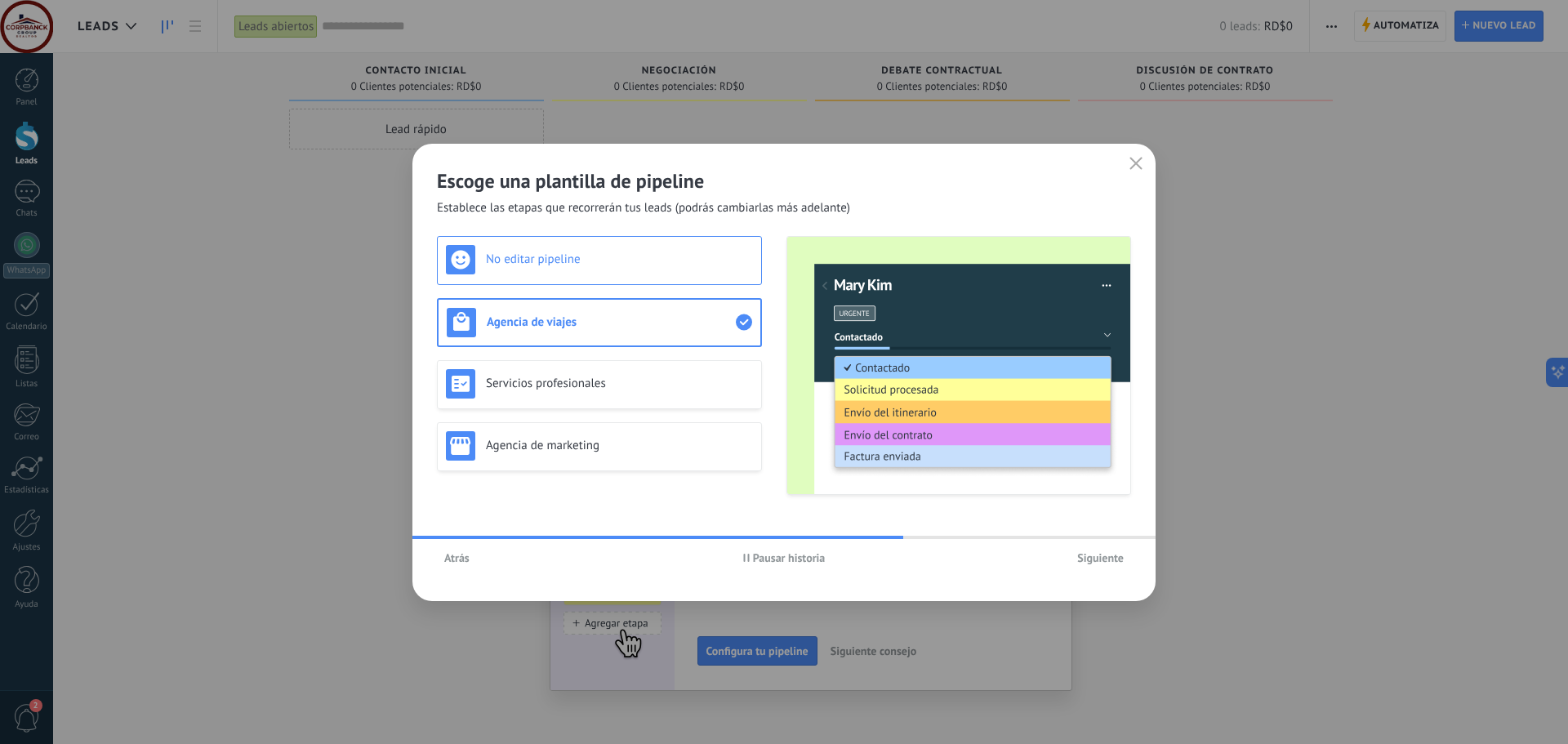
click at [575, 262] on h3 "No editar pipeline" at bounding box center [620, 259] width 267 height 15
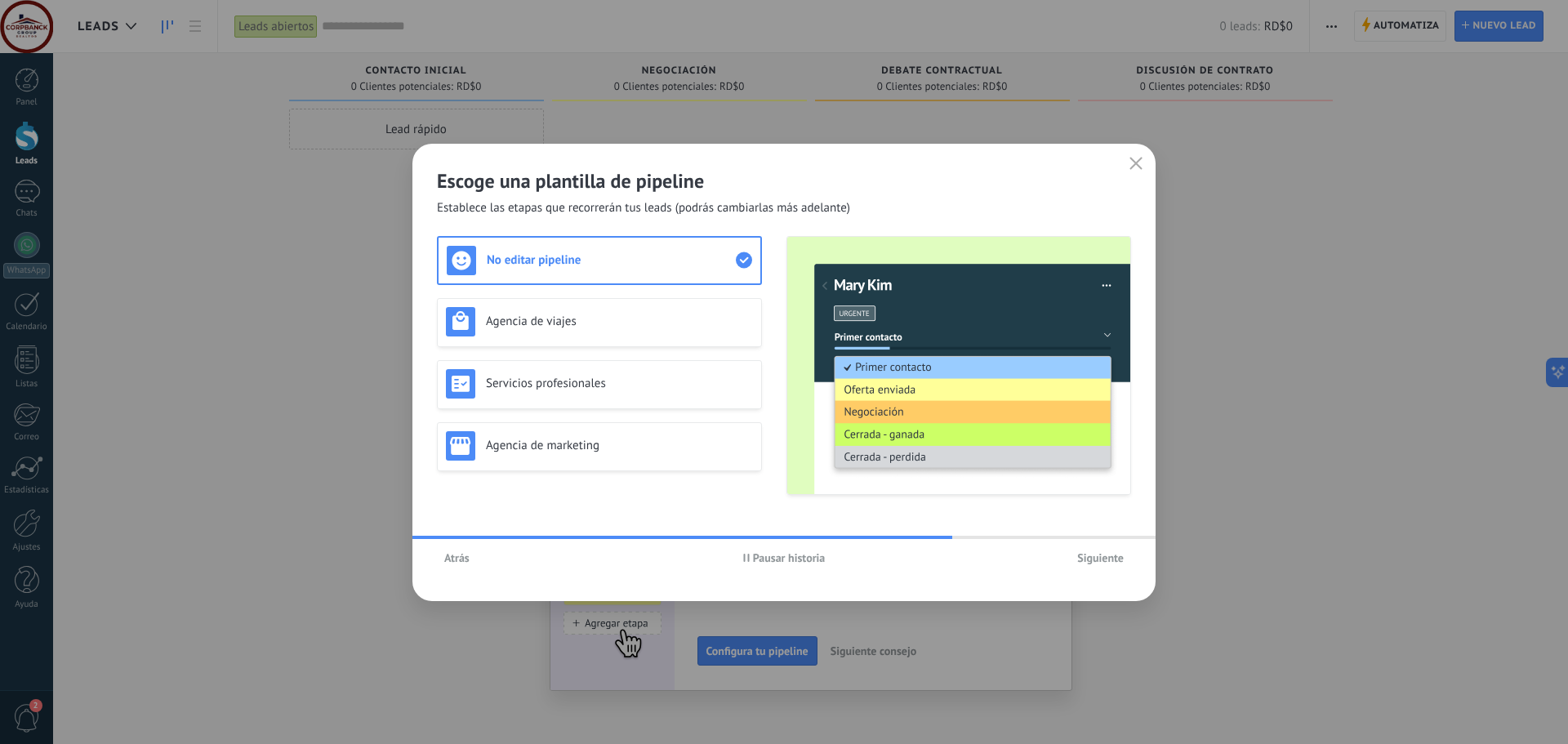
click at [579, 293] on div "No editar pipeline Agencia de viajes Servicios profesionales Agencia de marketi…" at bounding box center [600, 366] width 325 height 259
click at [579, 301] on div "Agencia de viajes" at bounding box center [600, 322] width 325 height 49
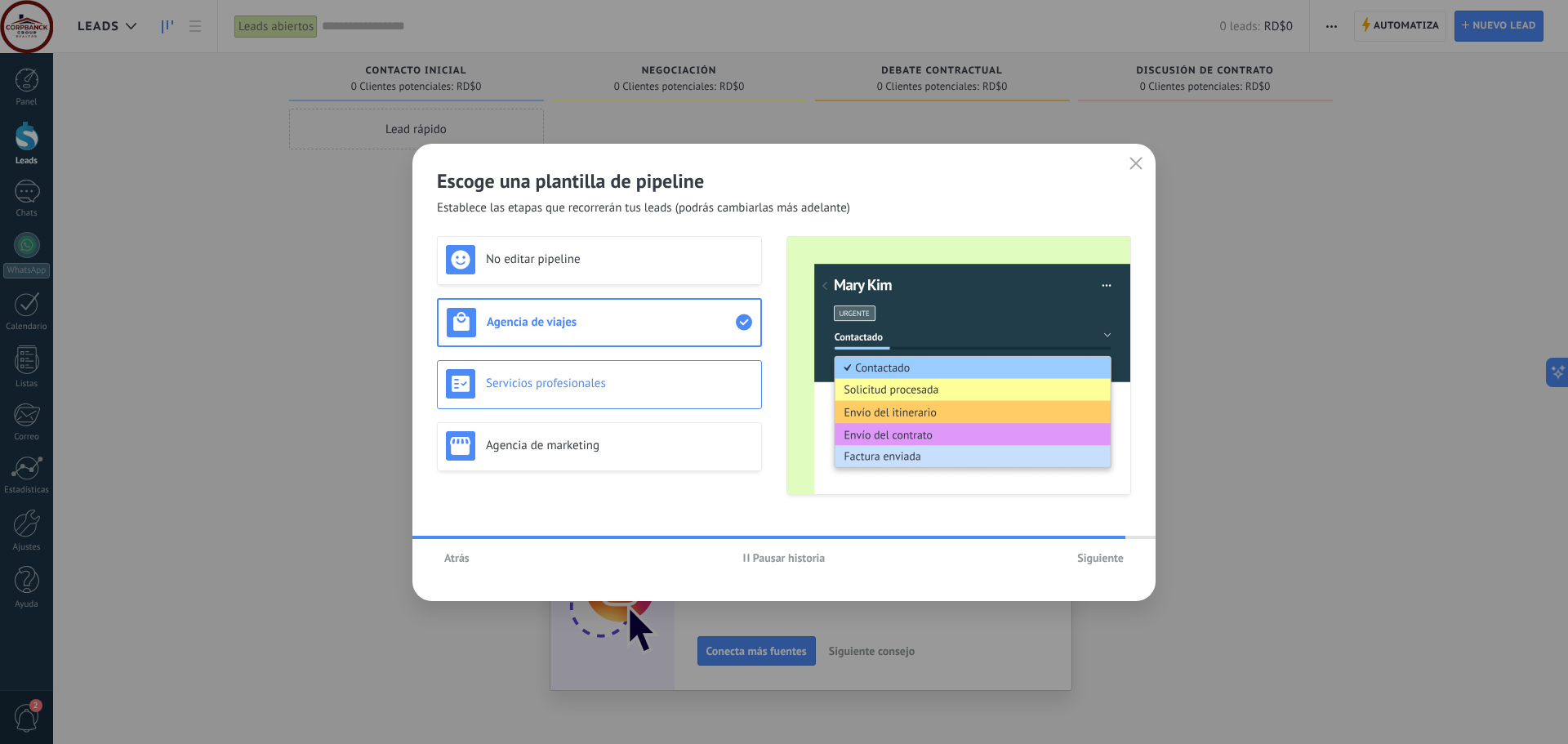
click at [573, 384] on h3 "Servicios profesionales" at bounding box center [620, 384] width 267 height 15
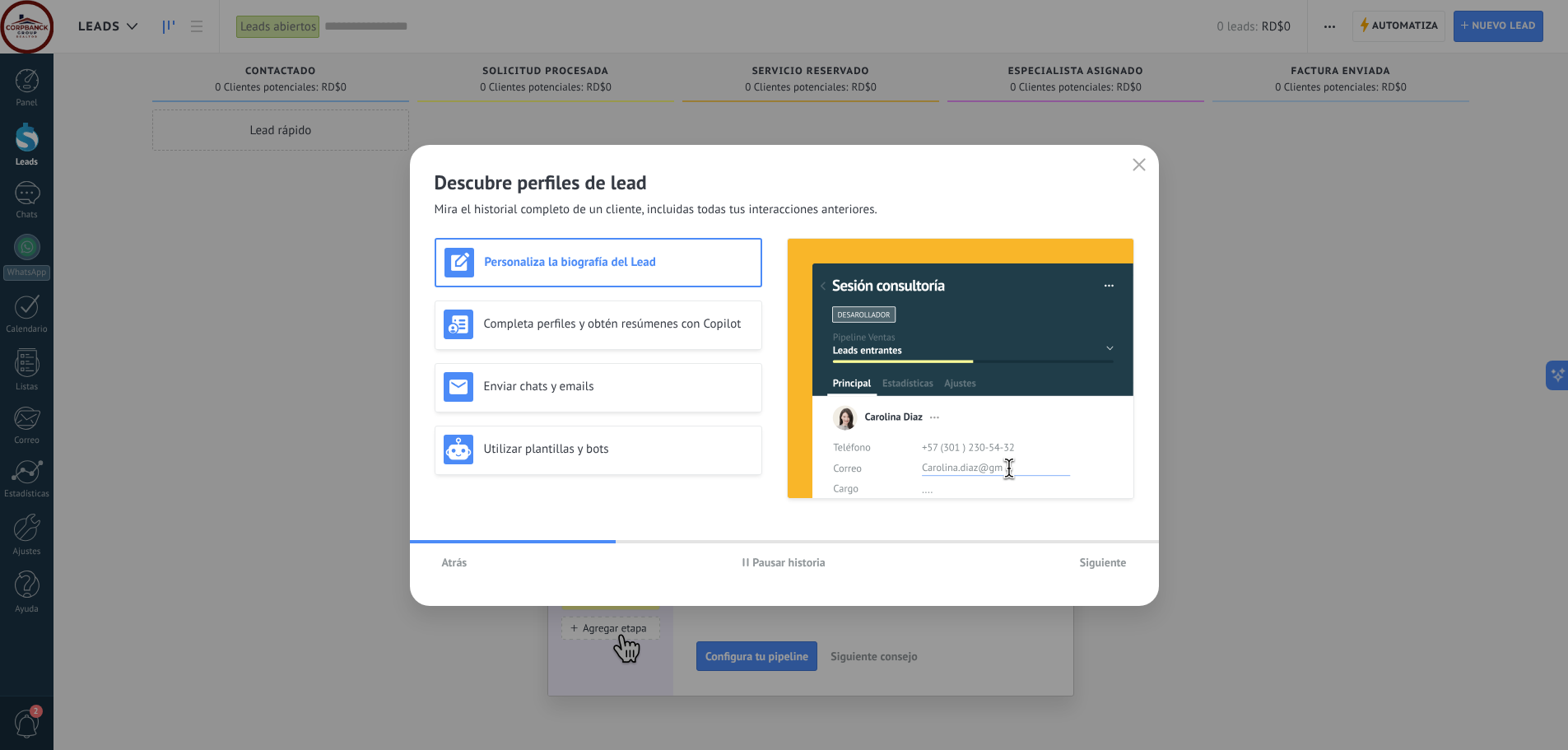
click at [1108, 566] on span "Siguiente" at bounding box center [1103, 562] width 47 height 11
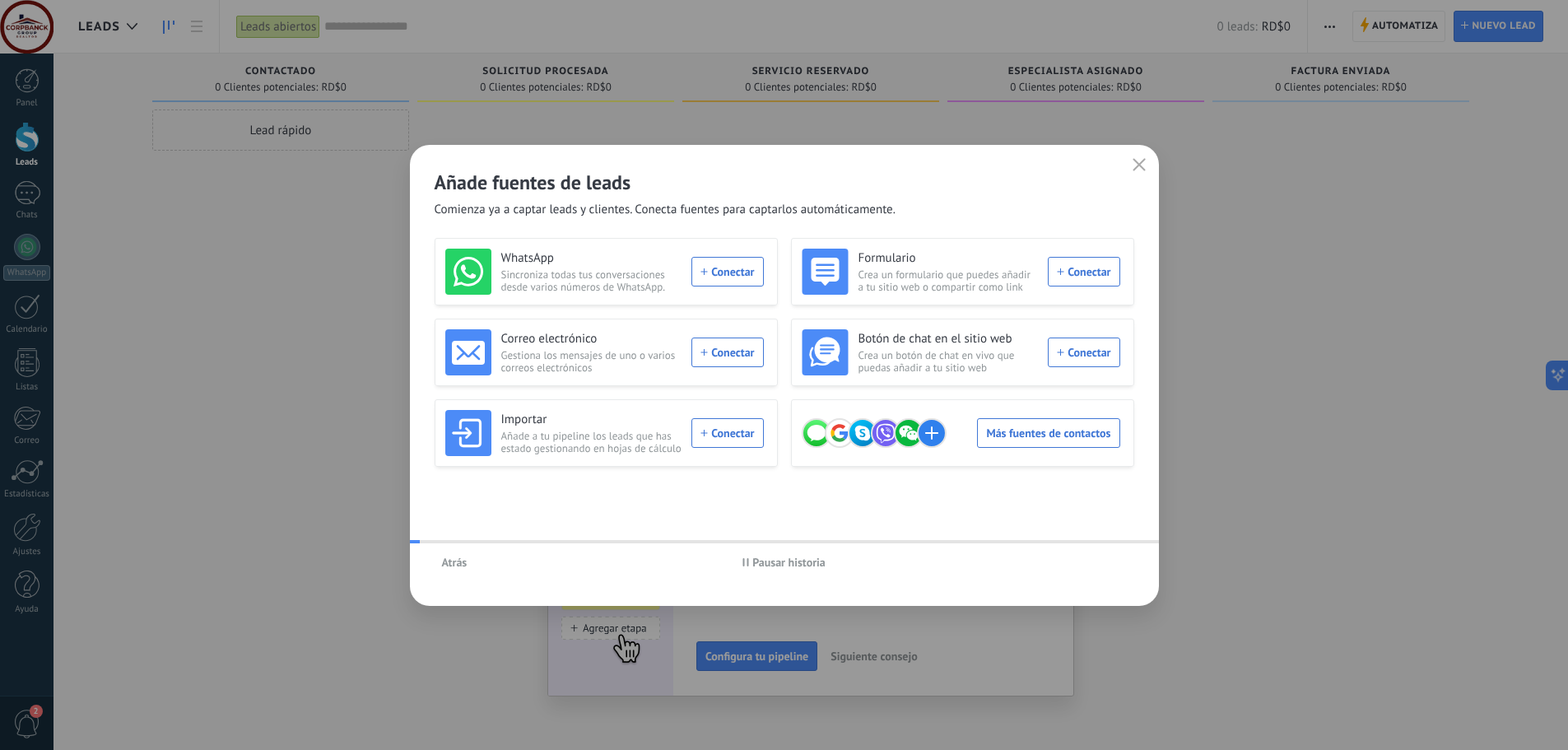
click at [1108, 566] on div "Atrás Pausar historia" at bounding box center [784, 563] width 749 height 38
click at [743, 274] on div "WhatsApp Sincroniza todas tus conversaciones desde varios números de WhatsApp. …" at bounding box center [604, 271] width 318 height 46
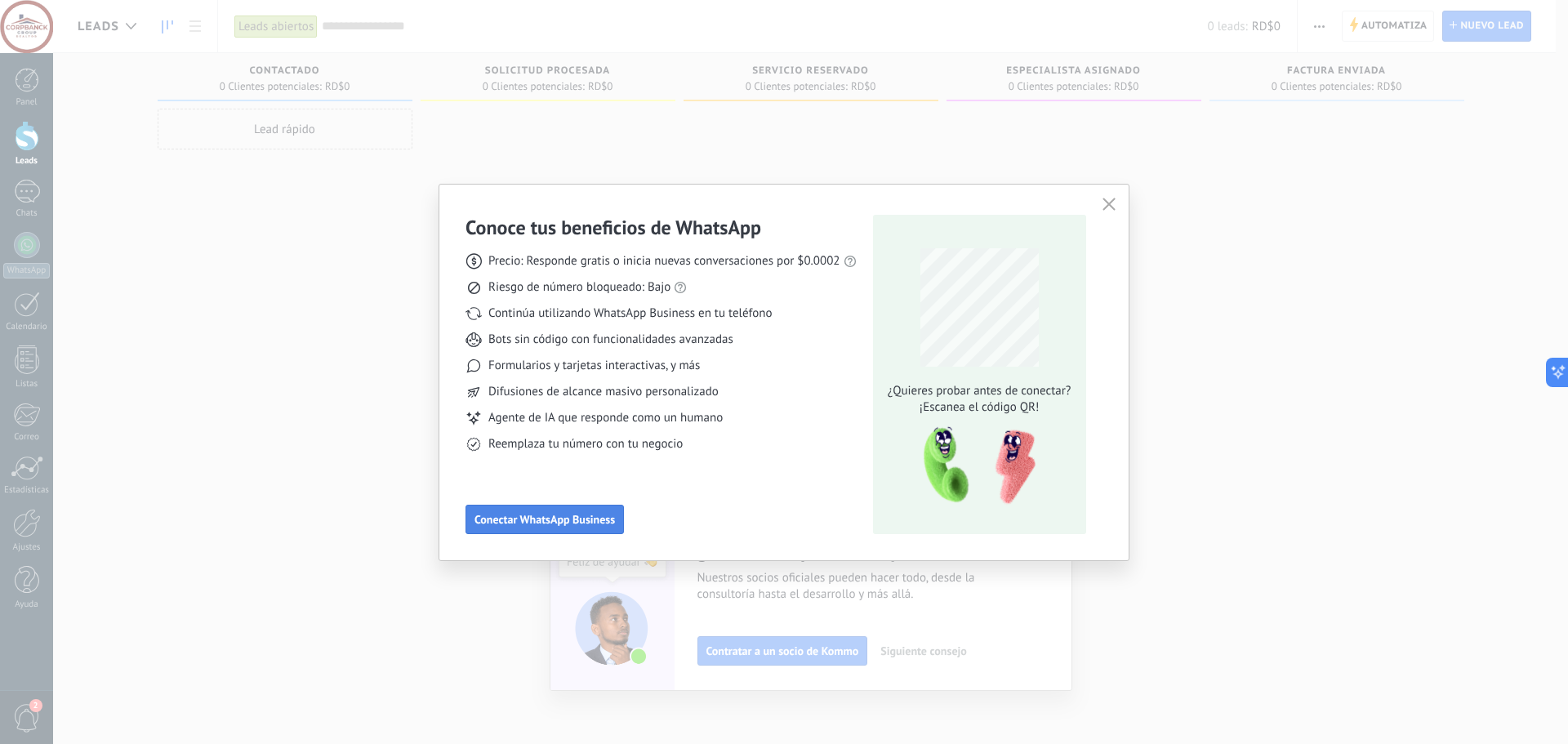
click at [584, 521] on span "Conectar WhatsApp Business" at bounding box center [544, 519] width 140 height 11
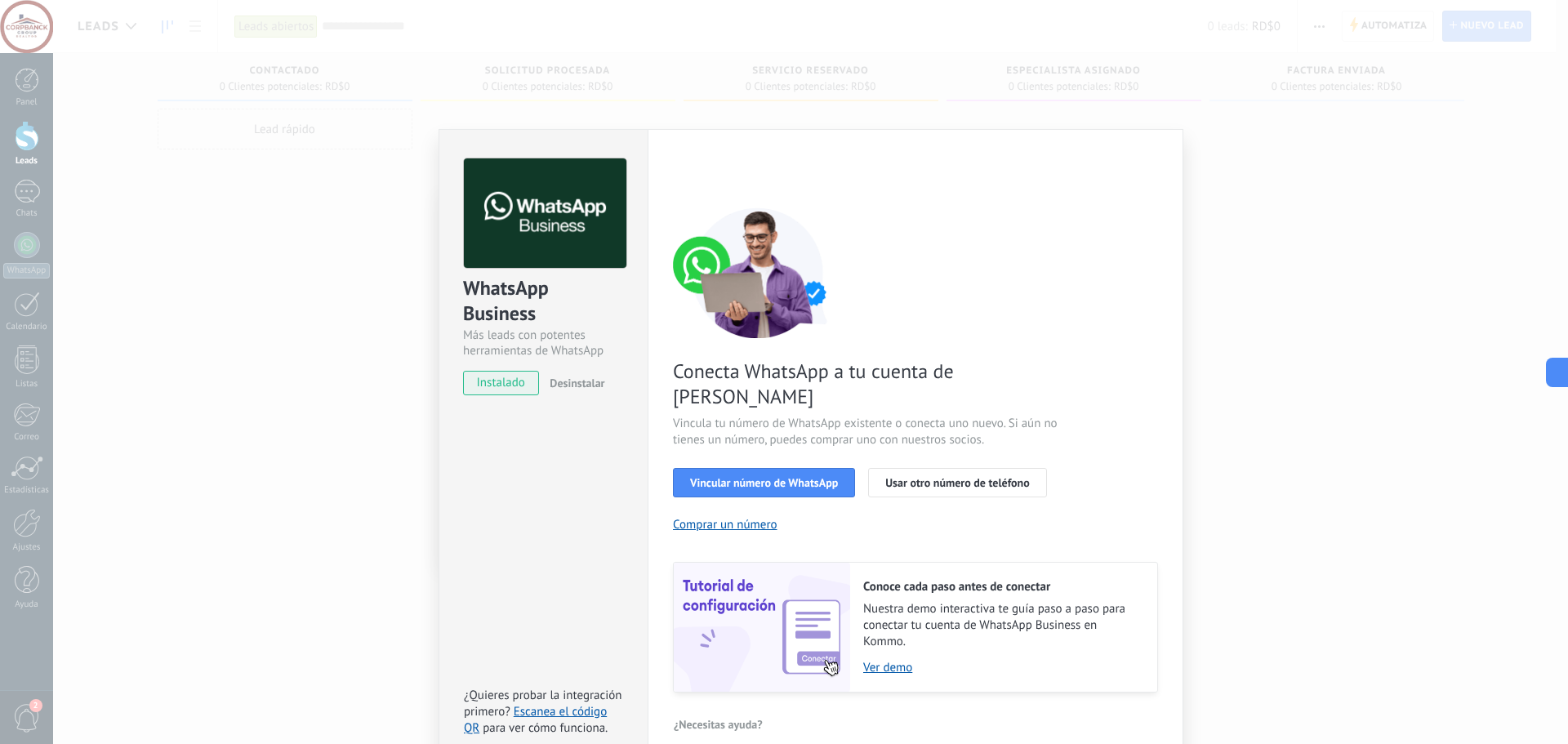
click at [498, 383] on span "instalado" at bounding box center [501, 383] width 74 height 25
click at [740, 477] on span "Vincular número de WhatsApp" at bounding box center [763, 482] width 148 height 11
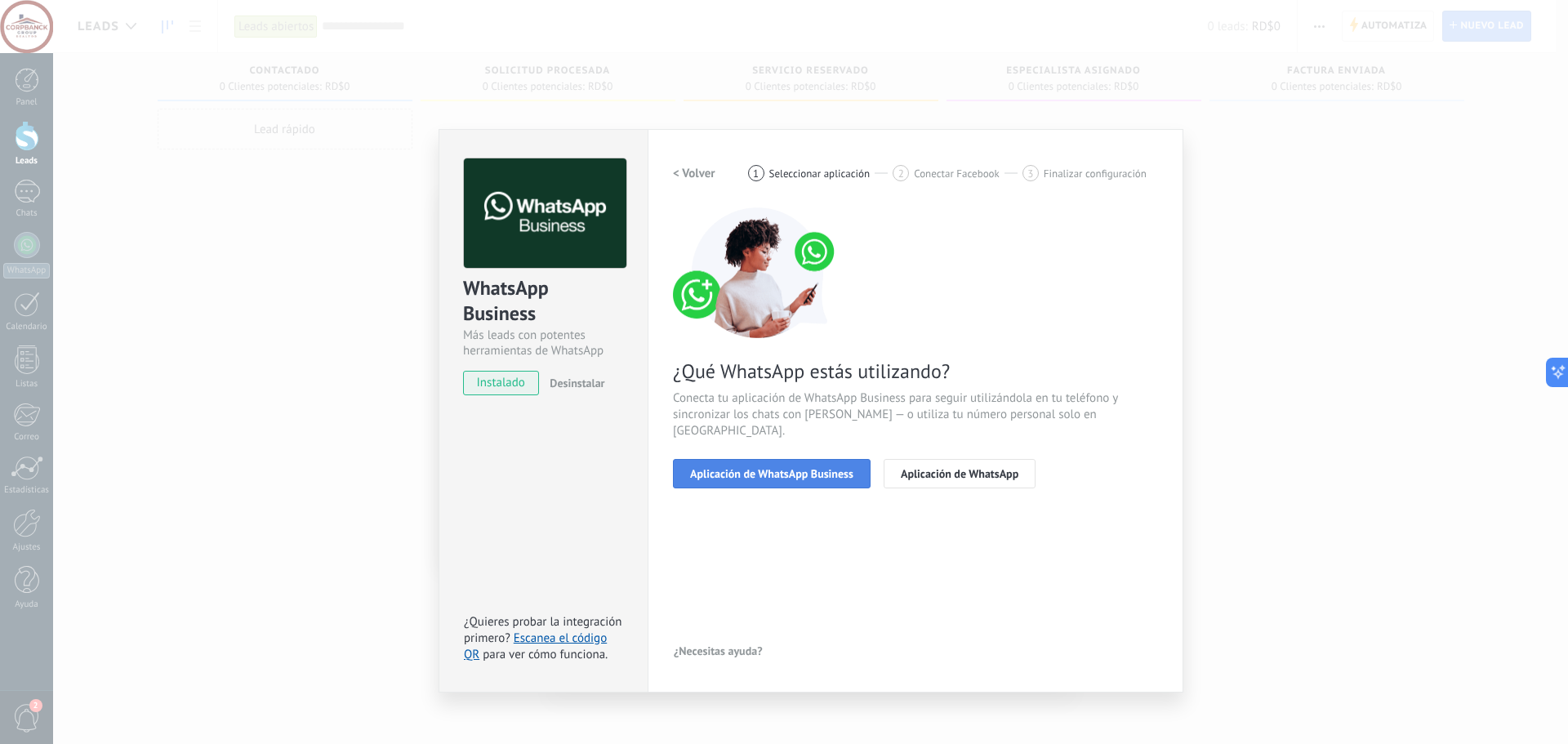
click at [763, 468] on span "Aplicación de WhatsApp Business" at bounding box center [771, 473] width 163 height 11
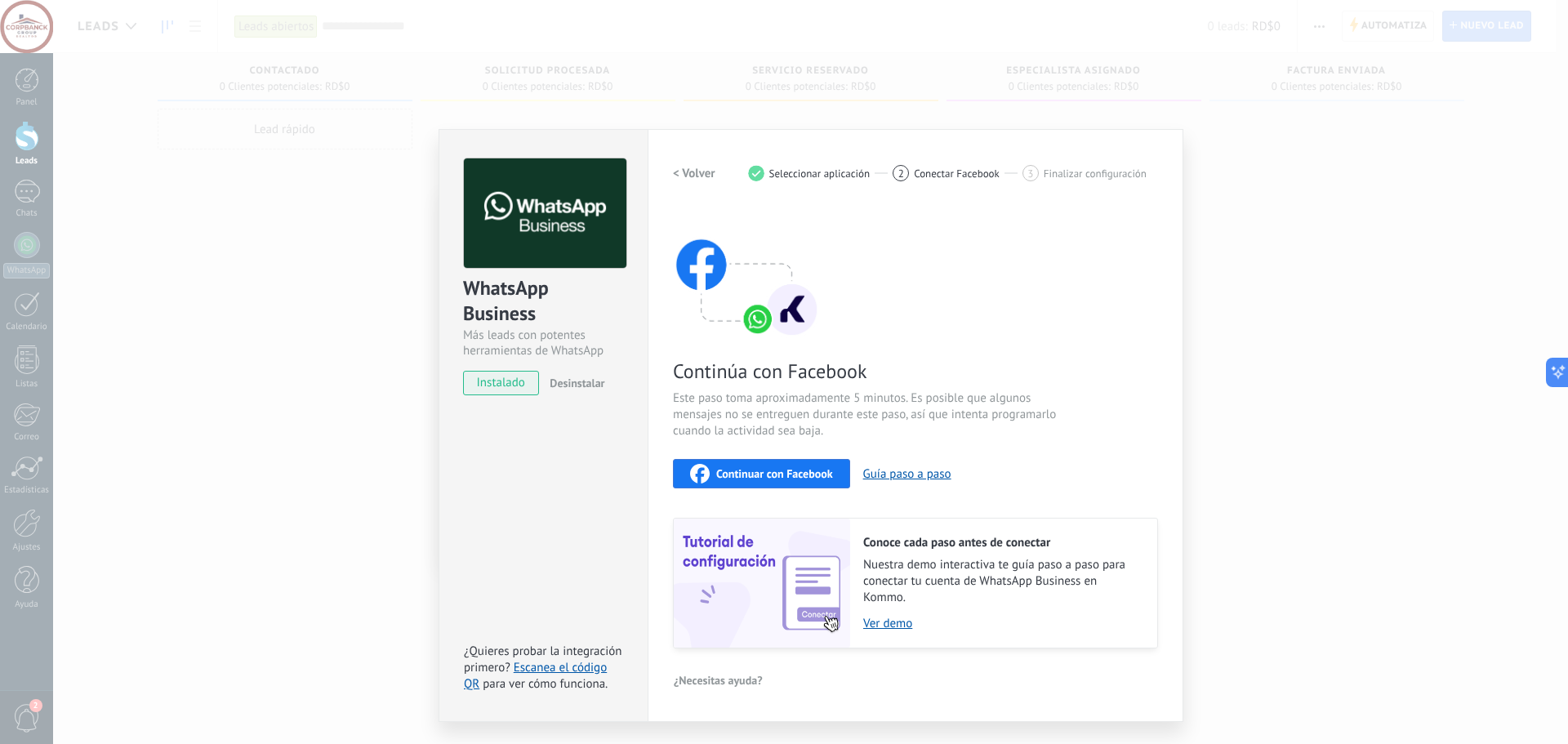
click at [797, 474] on span "Continuar con Facebook" at bounding box center [775, 473] width 116 height 11
click at [379, 291] on div "WhatsApp Business Más leads con potentes herramientas de WhatsApp instalado Des…" at bounding box center [811, 372] width 1515 height 744
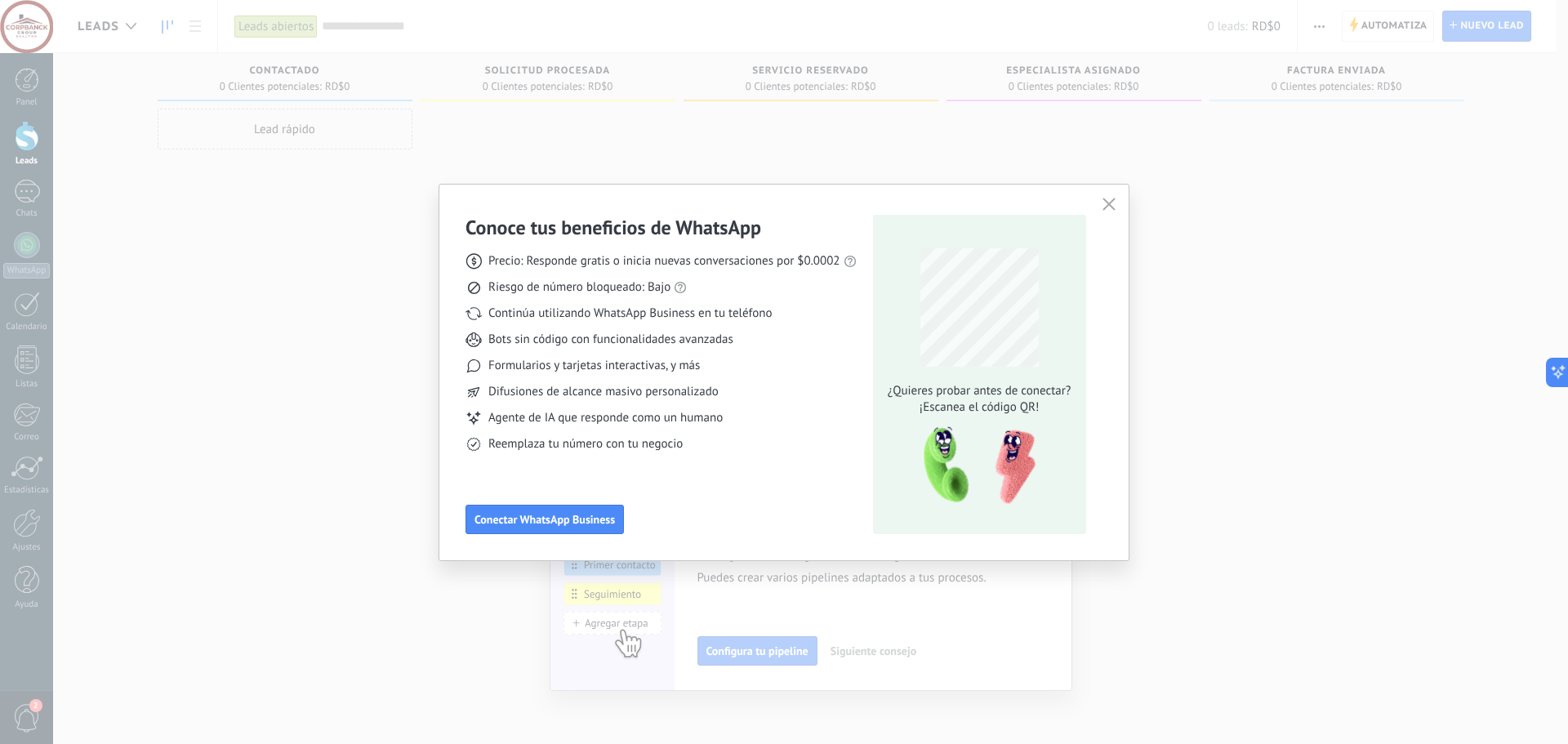
click at [223, 362] on div "Conoce tus beneficios de WhatsApp Precio: Responde gratis o inicia nuevas conve…" at bounding box center [784, 372] width 1568 height 744
click at [1100, 195] on button "button" at bounding box center [1109, 205] width 21 height 23
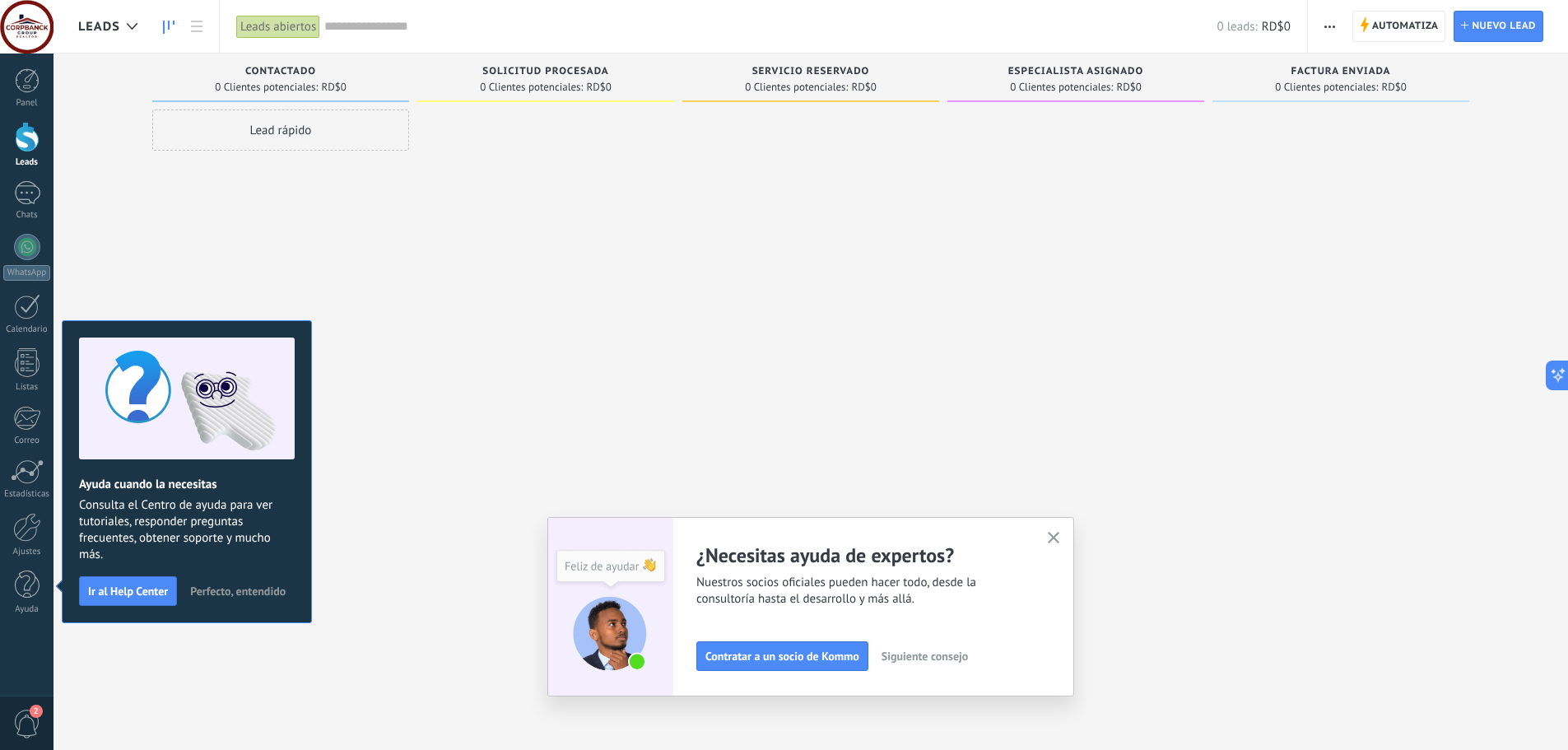
click at [547, 82] on span "0 Clientes potenciales:" at bounding box center [530, 86] width 103 height 9
click at [380, 268] on div "Lead rápido" at bounding box center [281, 377] width 257 height 535
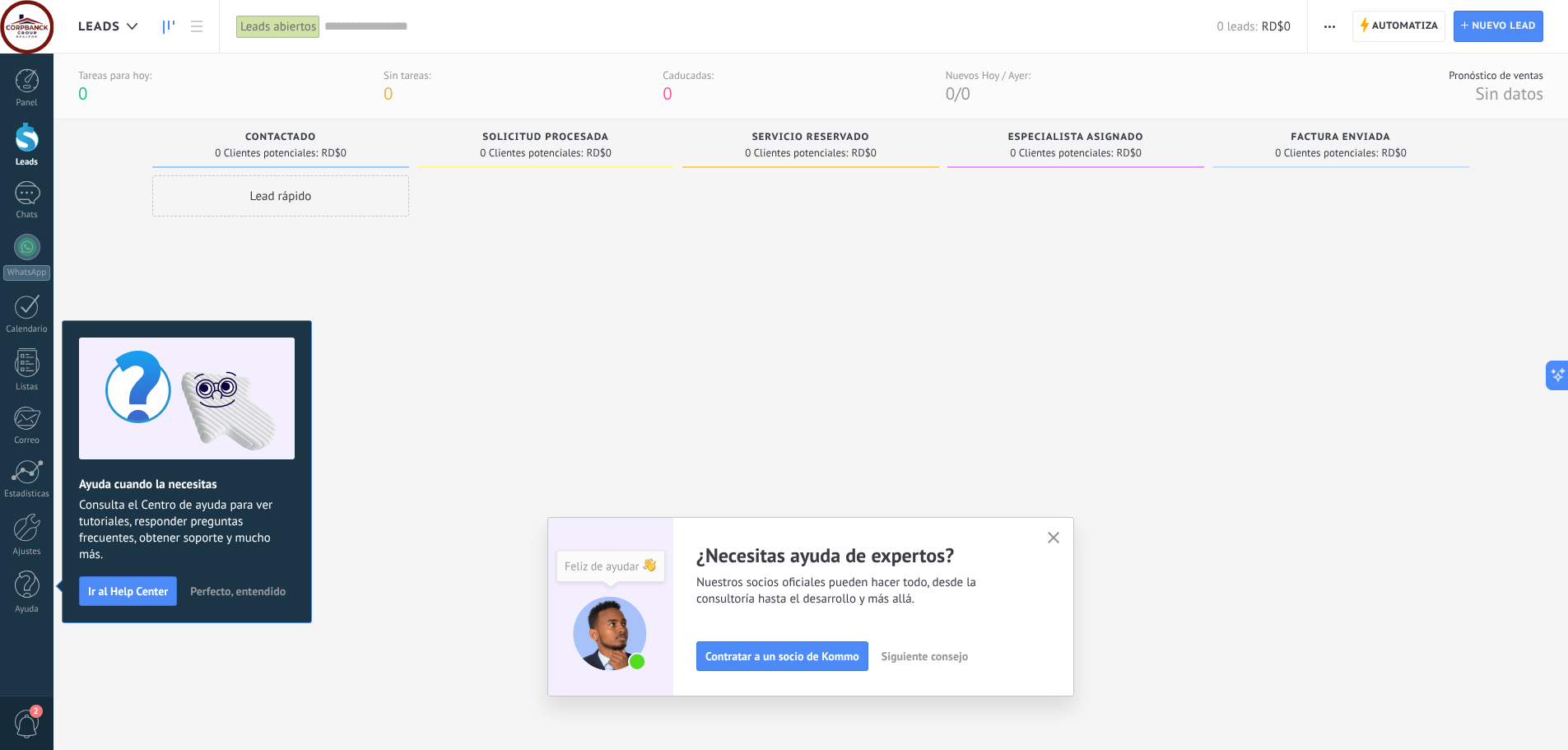
click at [338, 140] on div "Contactado" at bounding box center [280, 139] width 241 height 14
click at [605, 252] on div at bounding box center [546, 443] width 257 height 535
click at [1055, 544] on use "button" at bounding box center [1054, 538] width 12 height 12
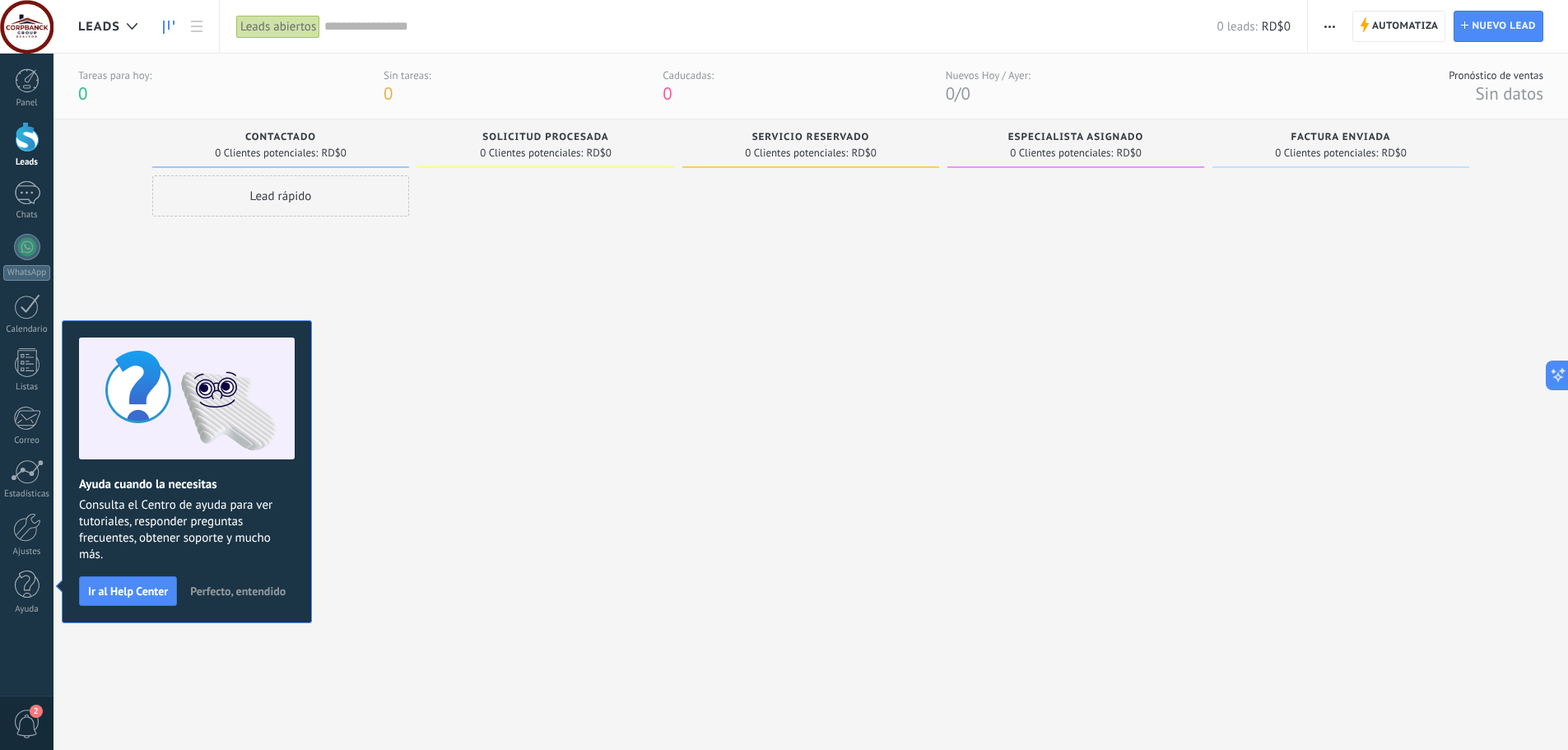
click at [457, 261] on div at bounding box center [546, 443] width 257 height 535
